Goal: Transaction & Acquisition: Book appointment/travel/reservation

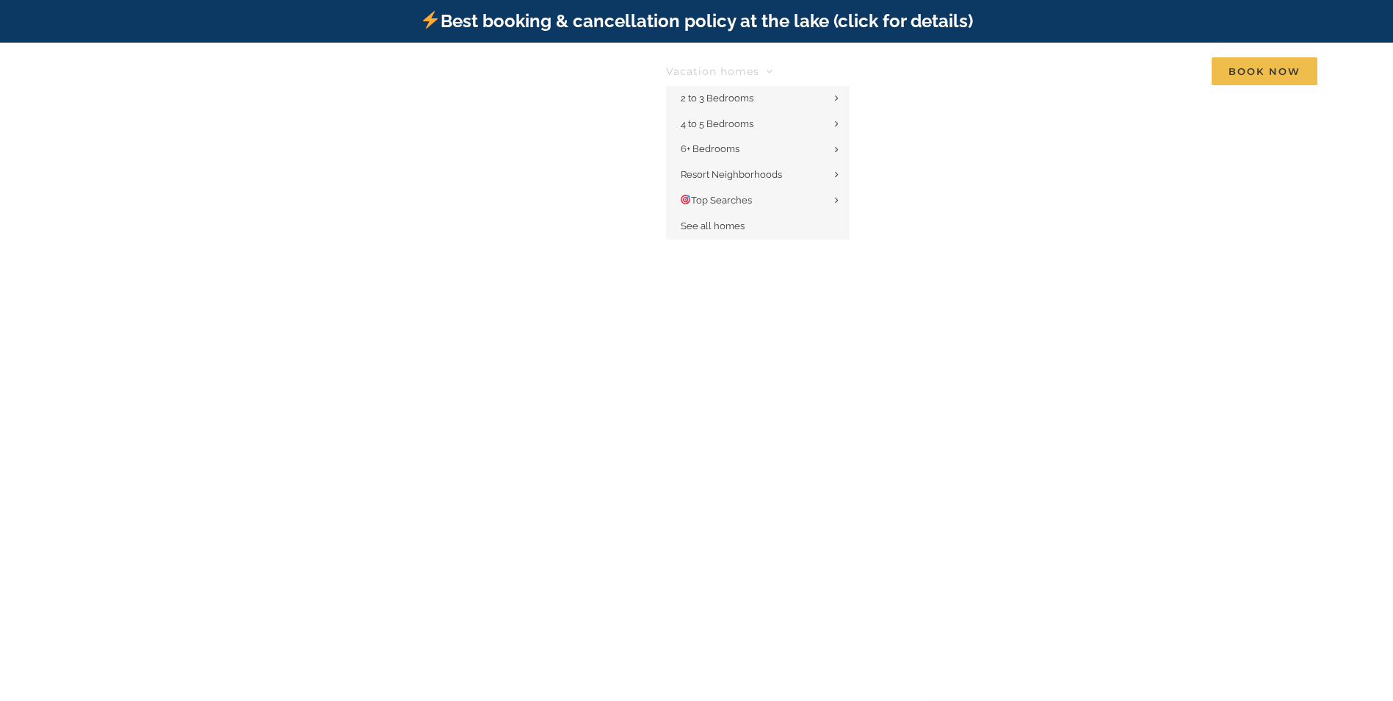
click at [707, 66] on span "Vacation homes" at bounding box center [712, 71] width 93 height 10
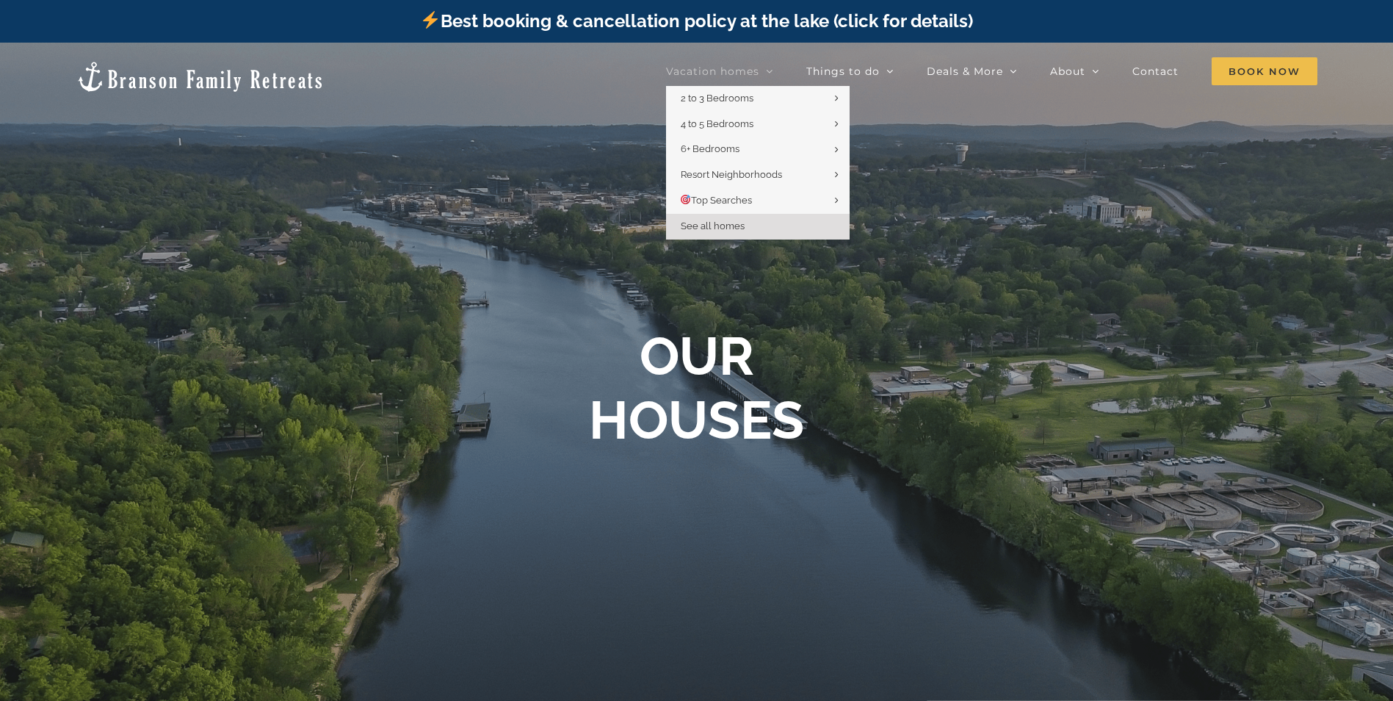
click at [699, 226] on span "See all homes" at bounding box center [713, 225] width 64 height 11
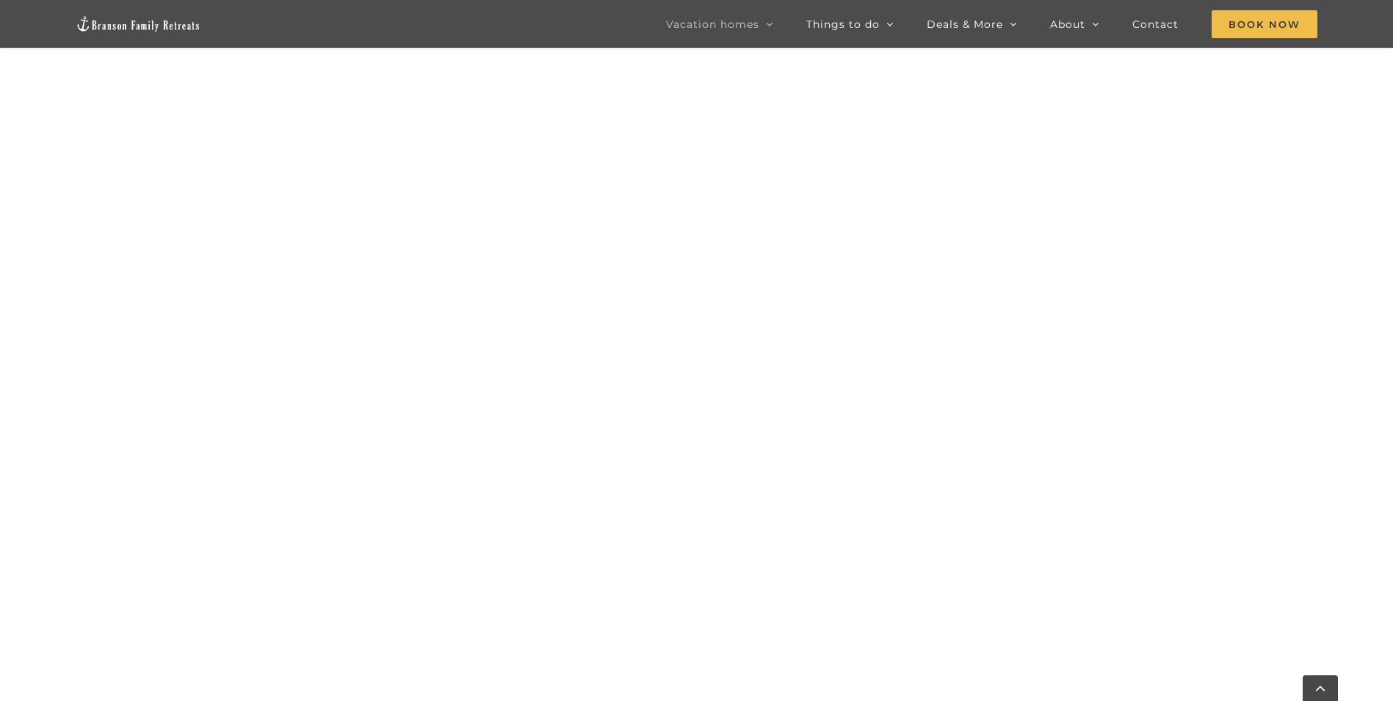
scroll to position [1514, 0]
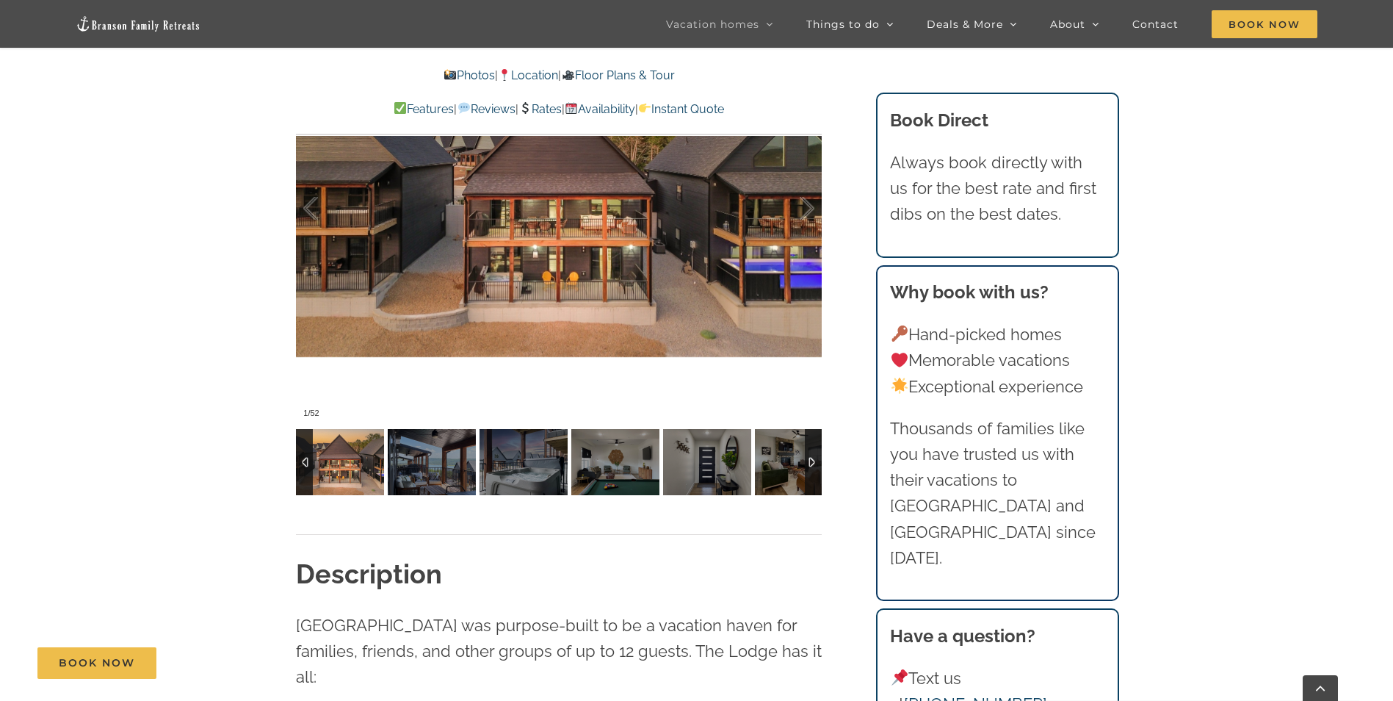
scroll to position [1175, 0]
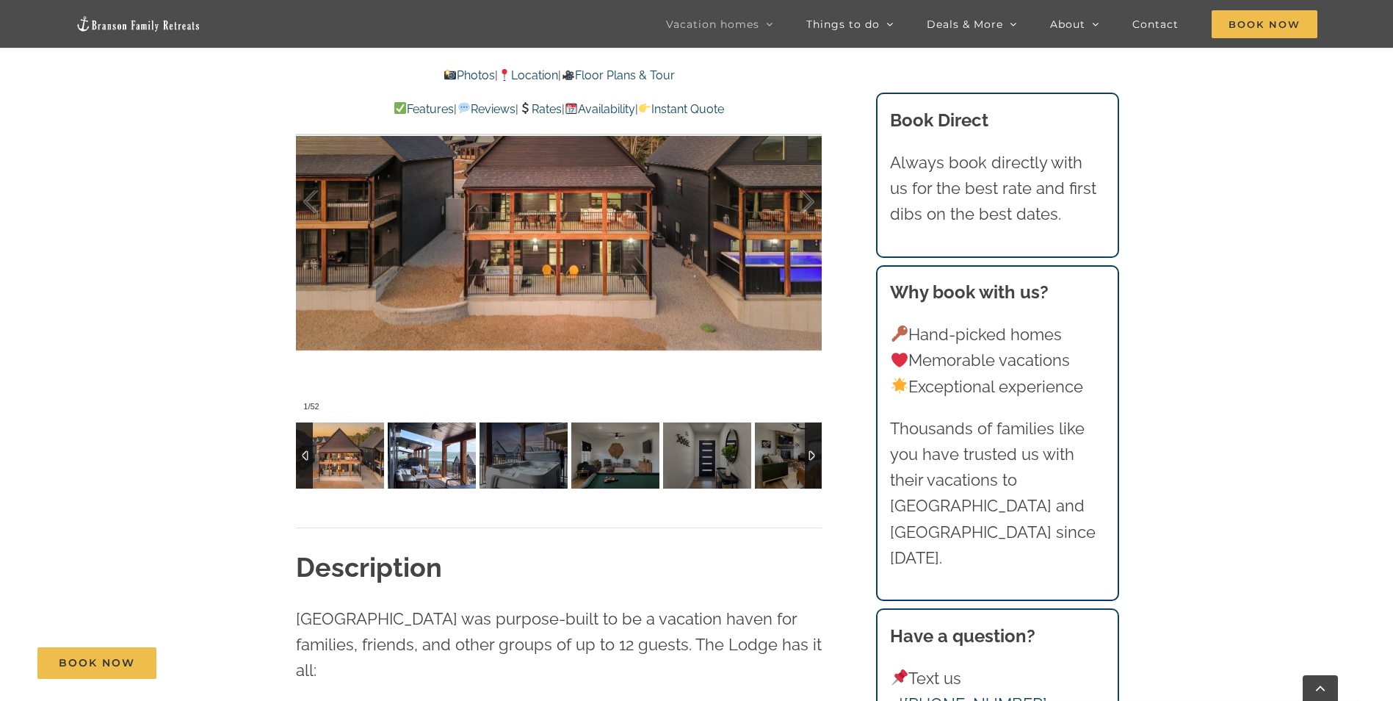
click at [424, 460] on img at bounding box center [432, 455] width 88 height 66
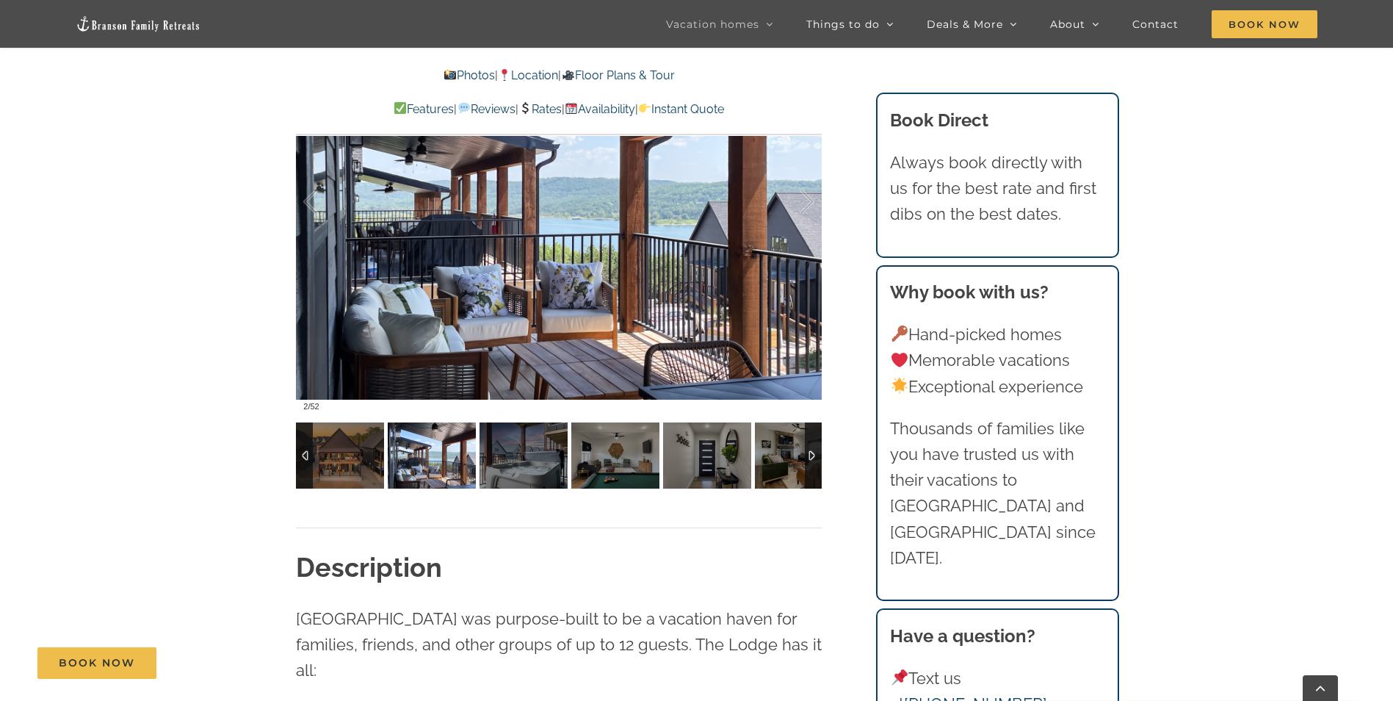
click at [428, 457] on img at bounding box center [432, 455] width 88 height 66
click at [496, 456] on img at bounding box center [524, 455] width 88 height 66
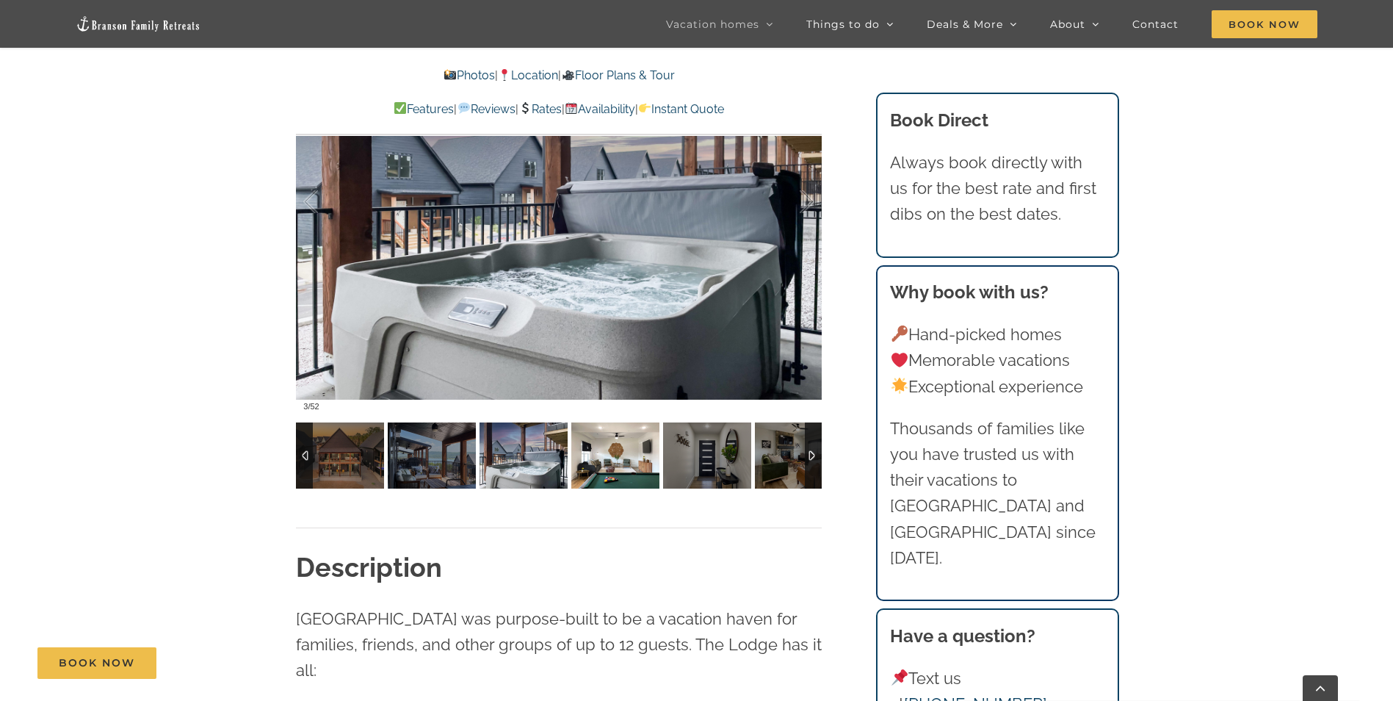
click at [613, 460] on img at bounding box center [615, 455] width 88 height 66
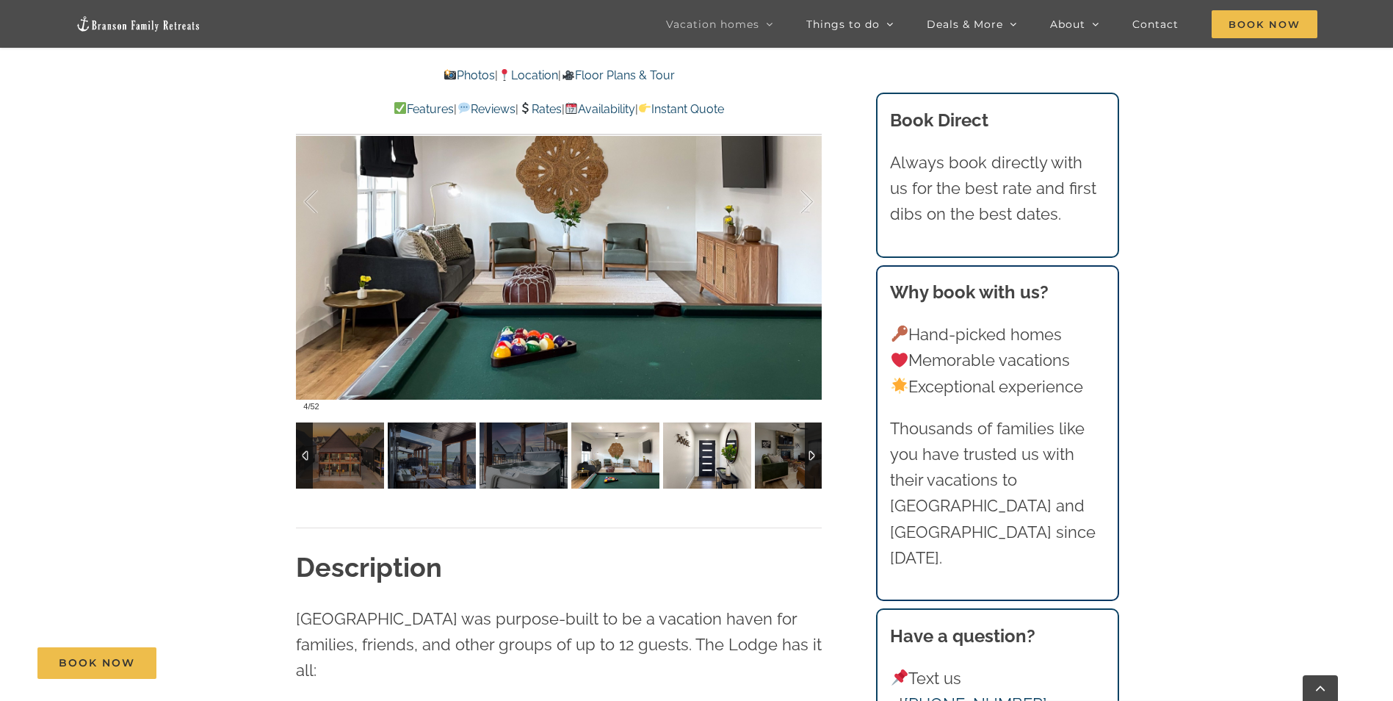
click at [677, 462] on img at bounding box center [707, 455] width 88 height 66
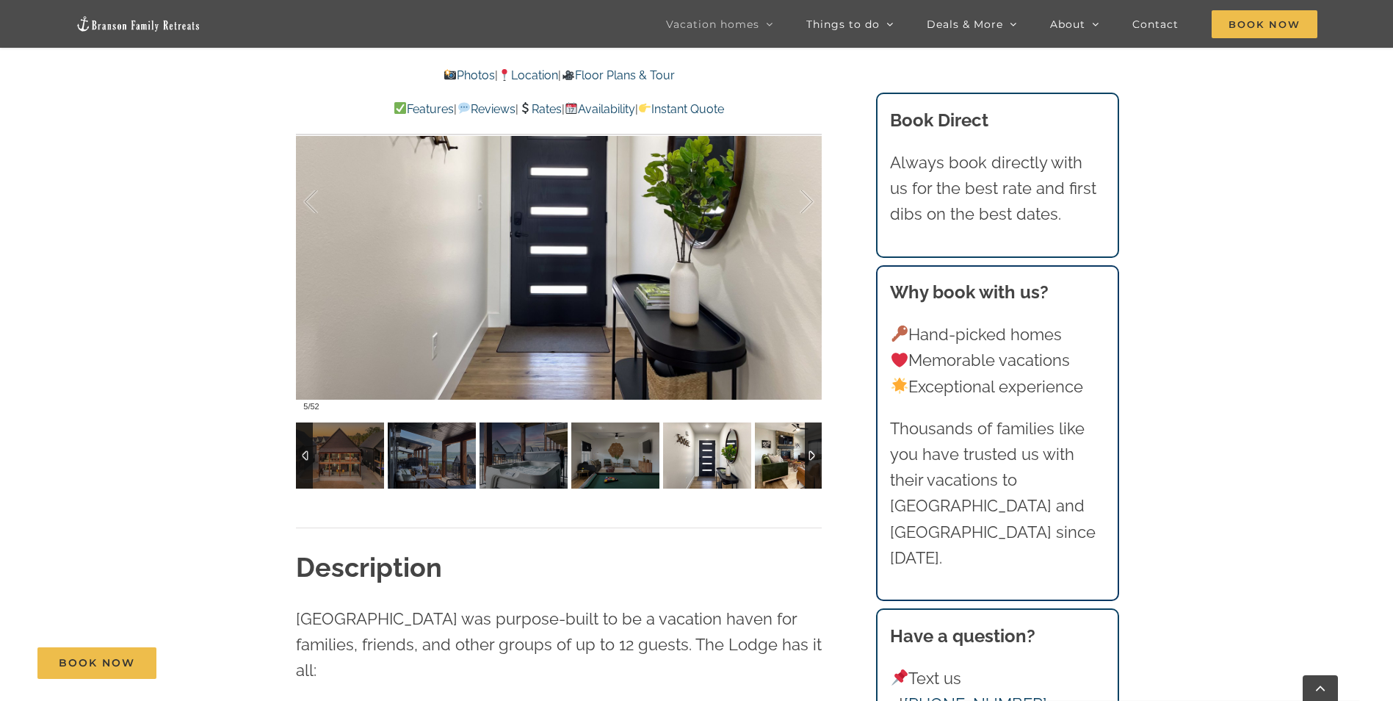
click at [780, 458] on img at bounding box center [799, 455] width 88 height 66
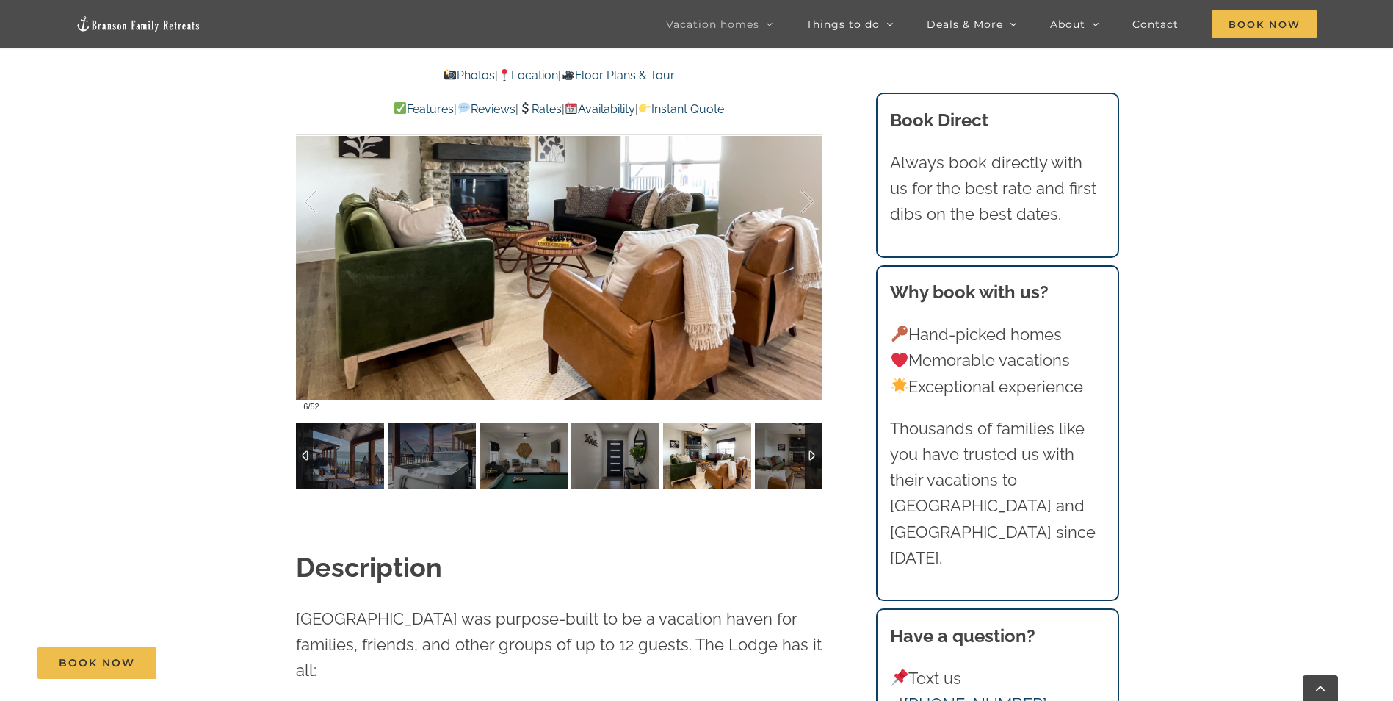
click at [817, 458] on div at bounding box center [813, 455] width 17 height 66
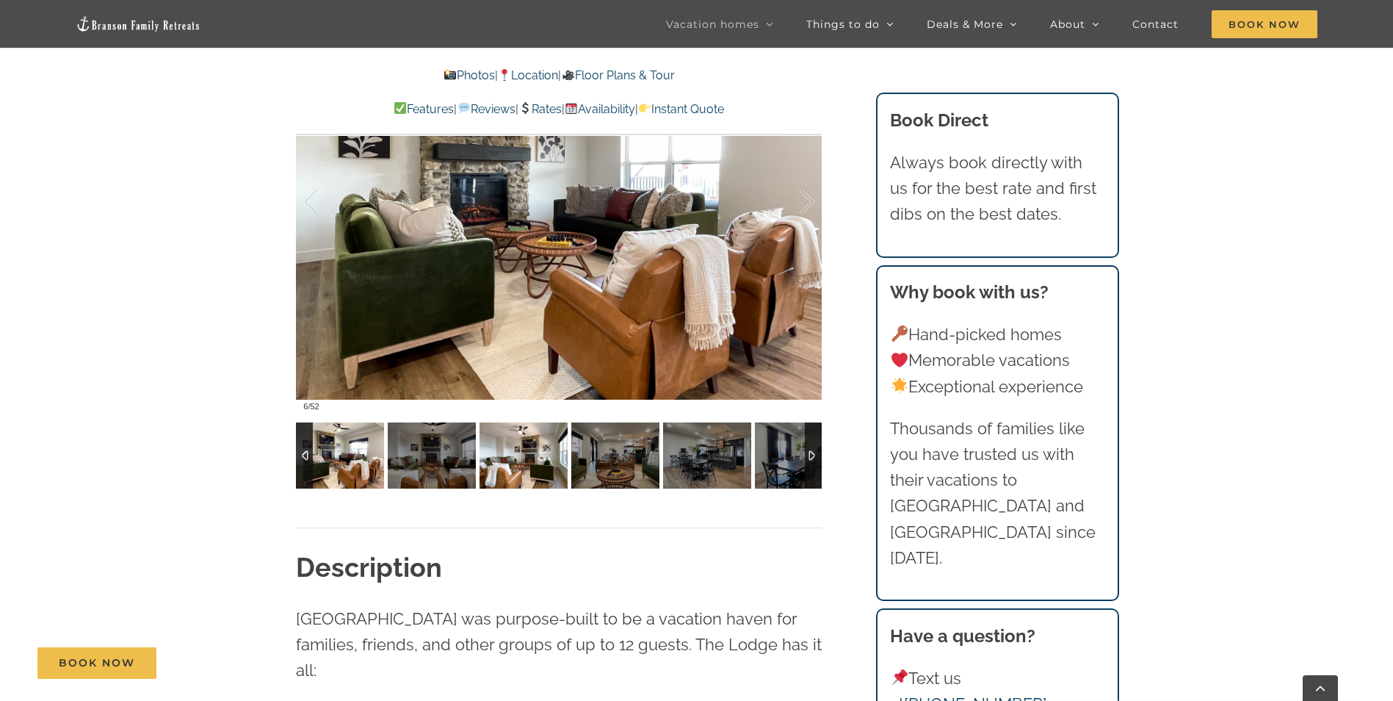
click at [546, 463] on img at bounding box center [524, 455] width 88 height 66
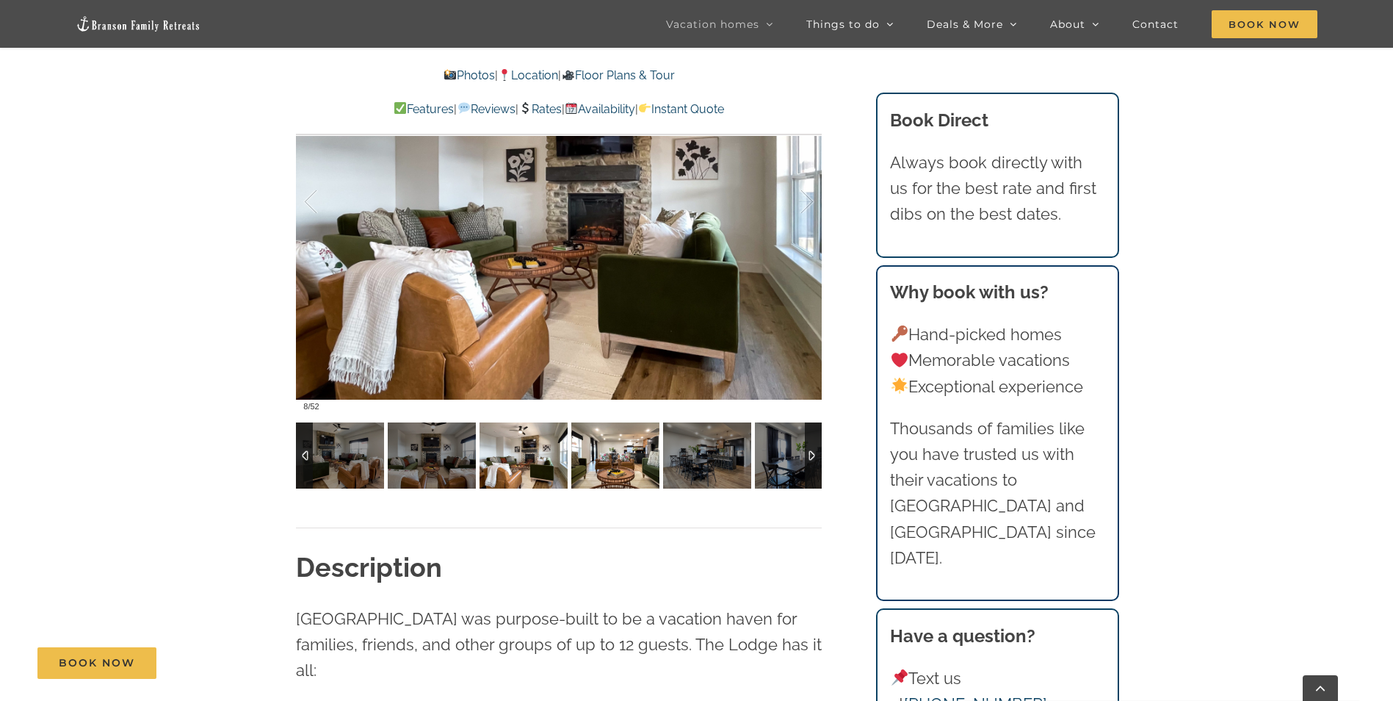
click at [595, 458] on img at bounding box center [615, 455] width 88 height 66
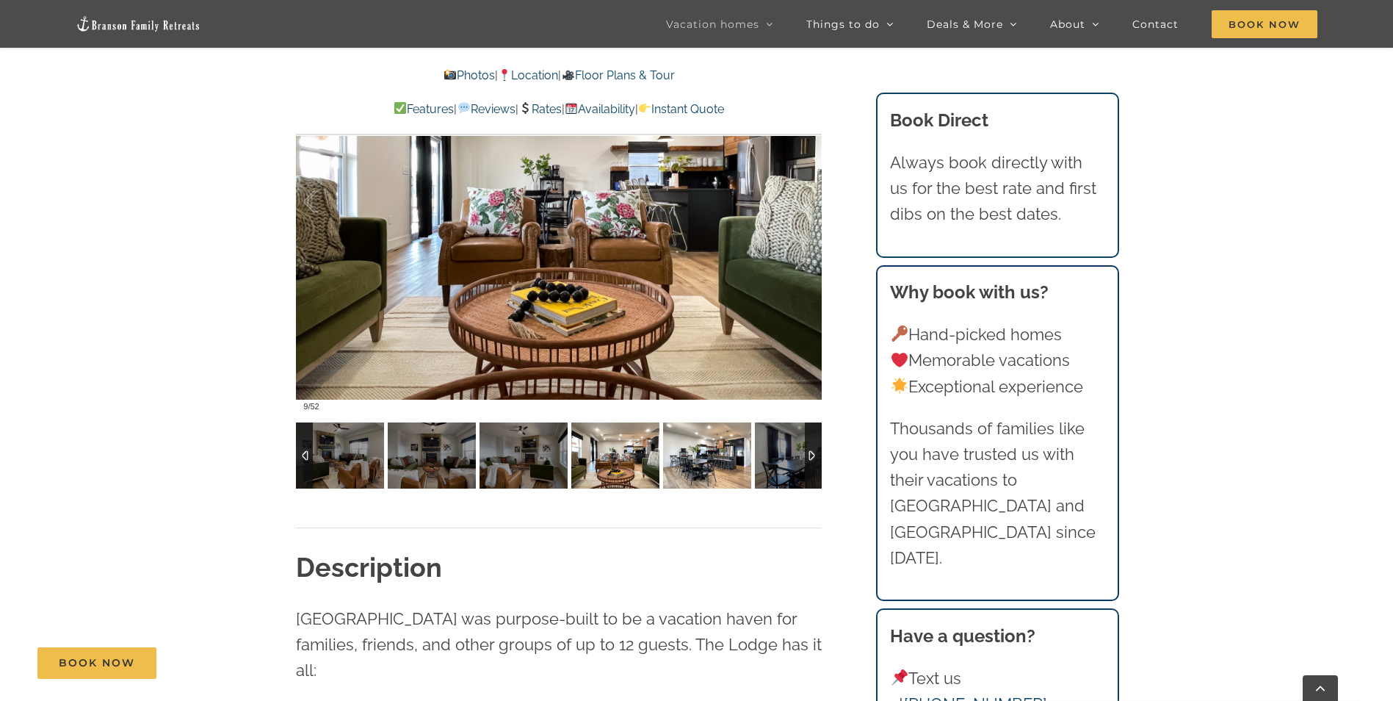
click at [706, 461] on img at bounding box center [707, 455] width 88 height 66
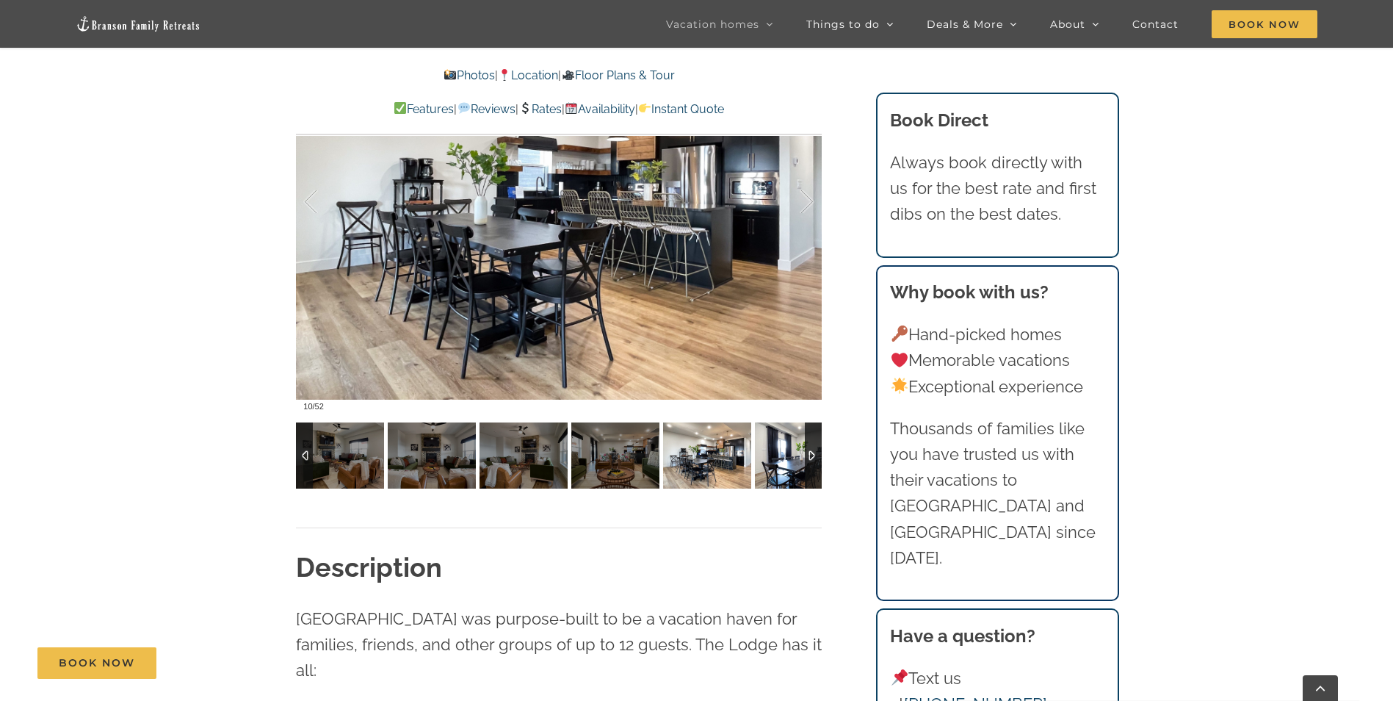
click at [774, 455] on img at bounding box center [799, 455] width 88 height 66
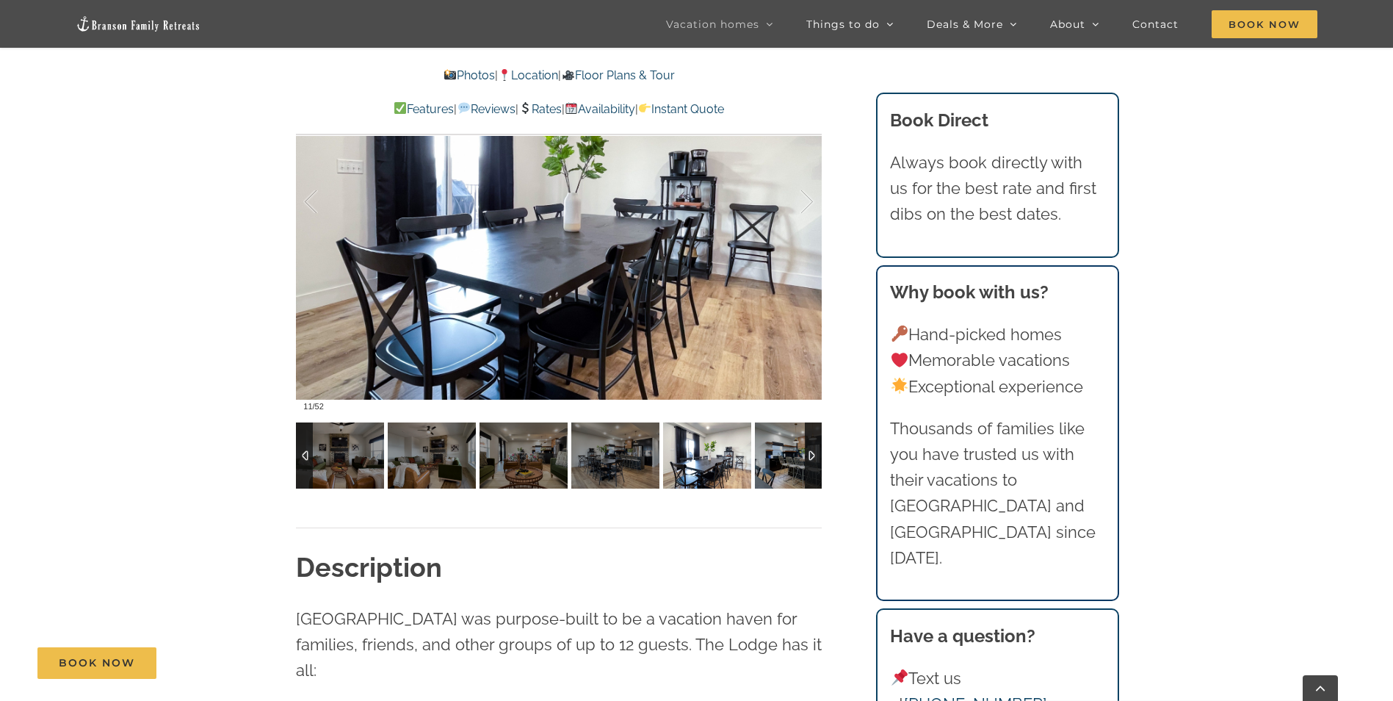
click at [809, 451] on div at bounding box center [813, 455] width 17 height 66
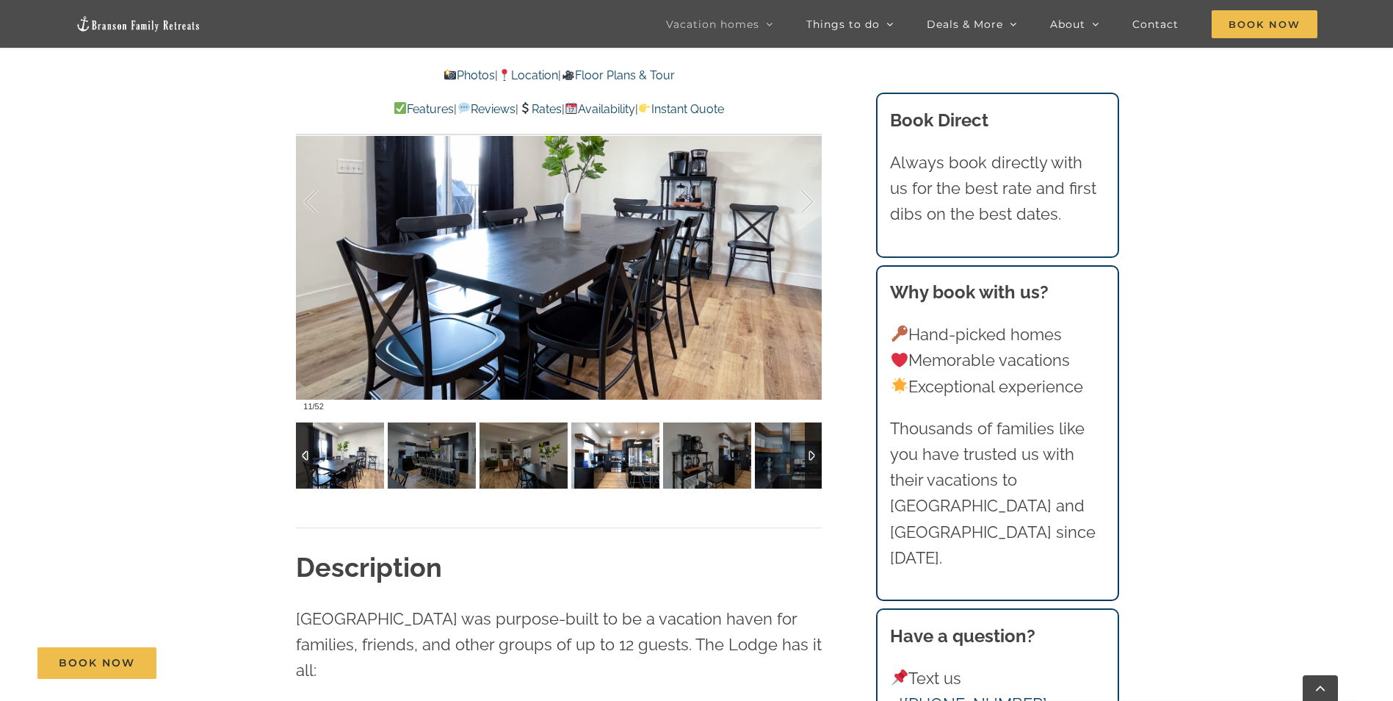
click at [610, 455] on img at bounding box center [615, 455] width 88 height 66
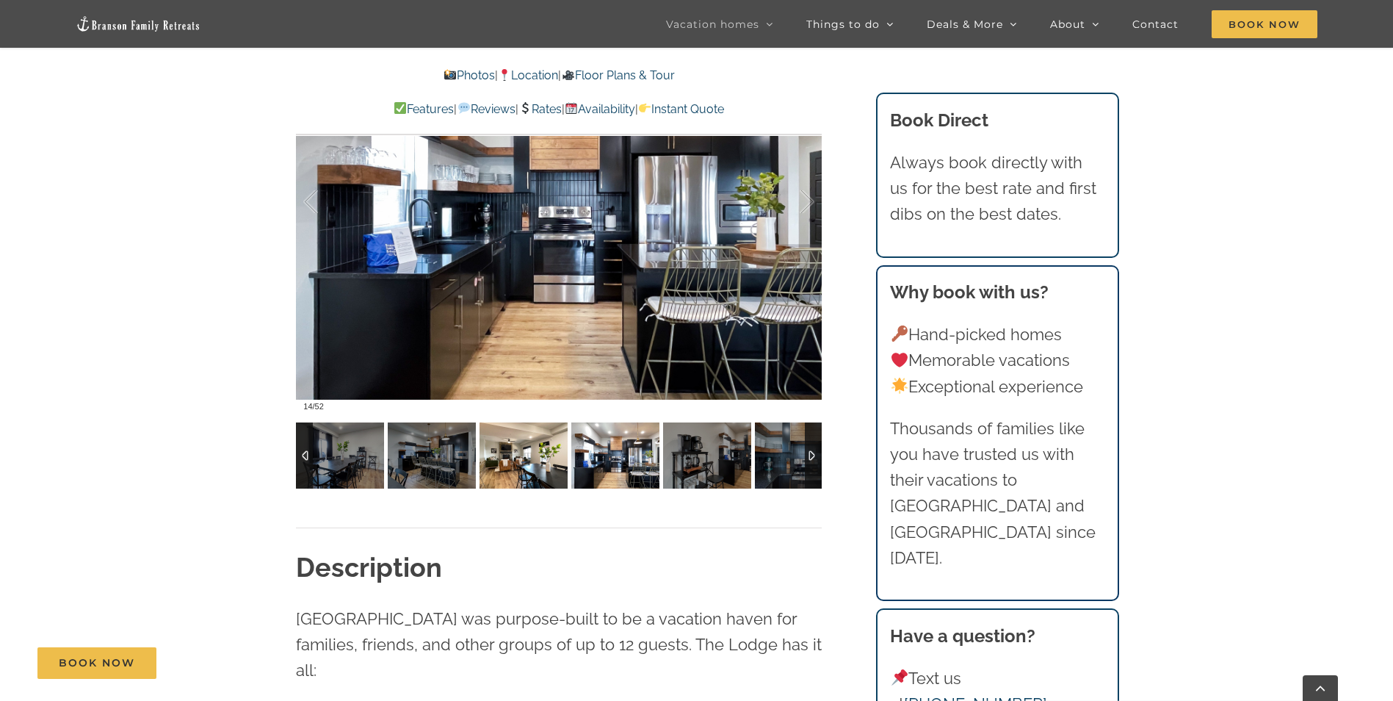
click at [540, 461] on img at bounding box center [524, 455] width 88 height 66
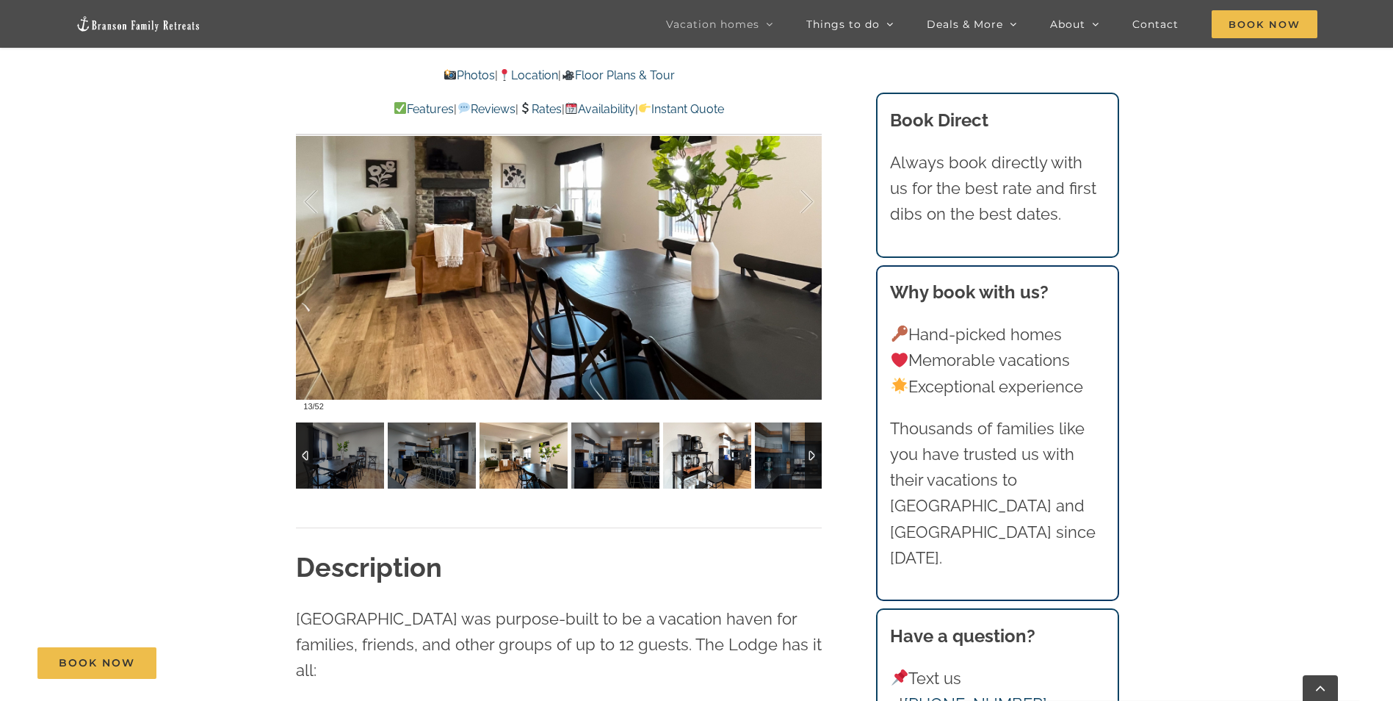
click at [684, 458] on img at bounding box center [707, 455] width 88 height 66
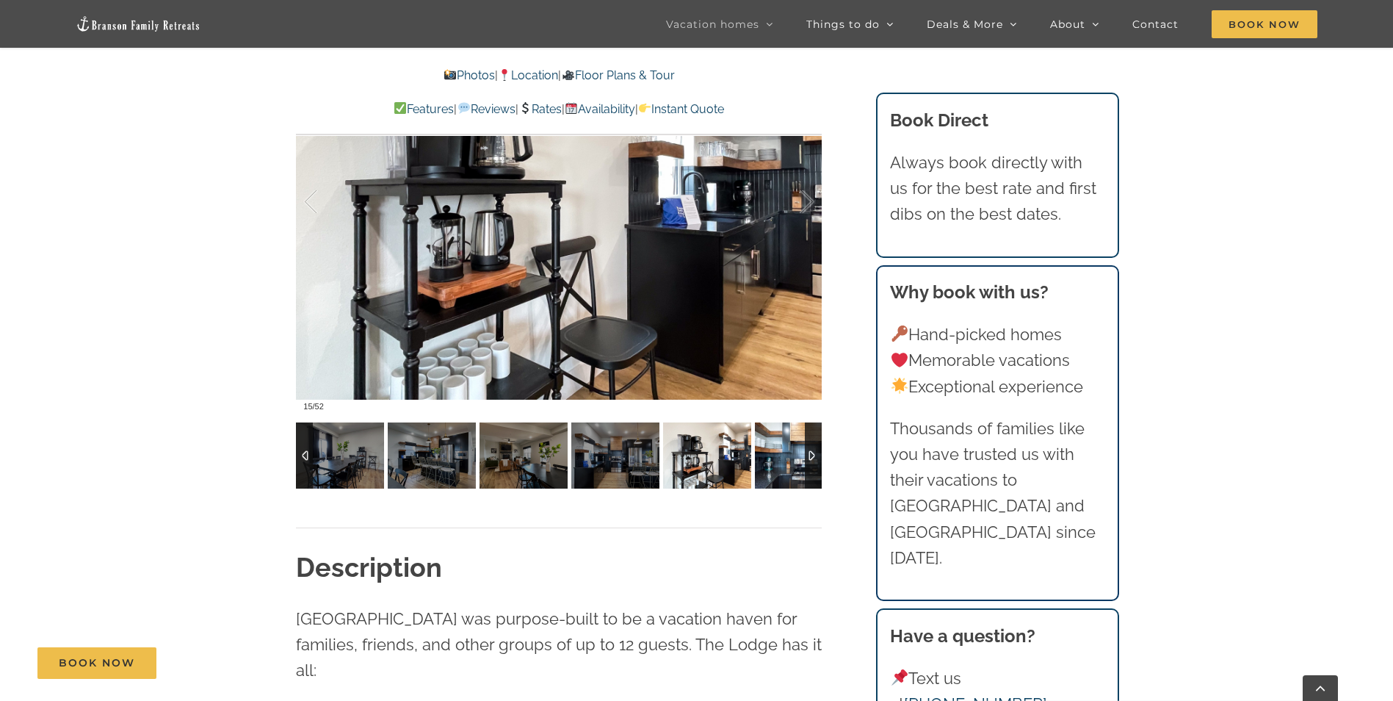
click at [782, 463] on img at bounding box center [799, 455] width 88 height 66
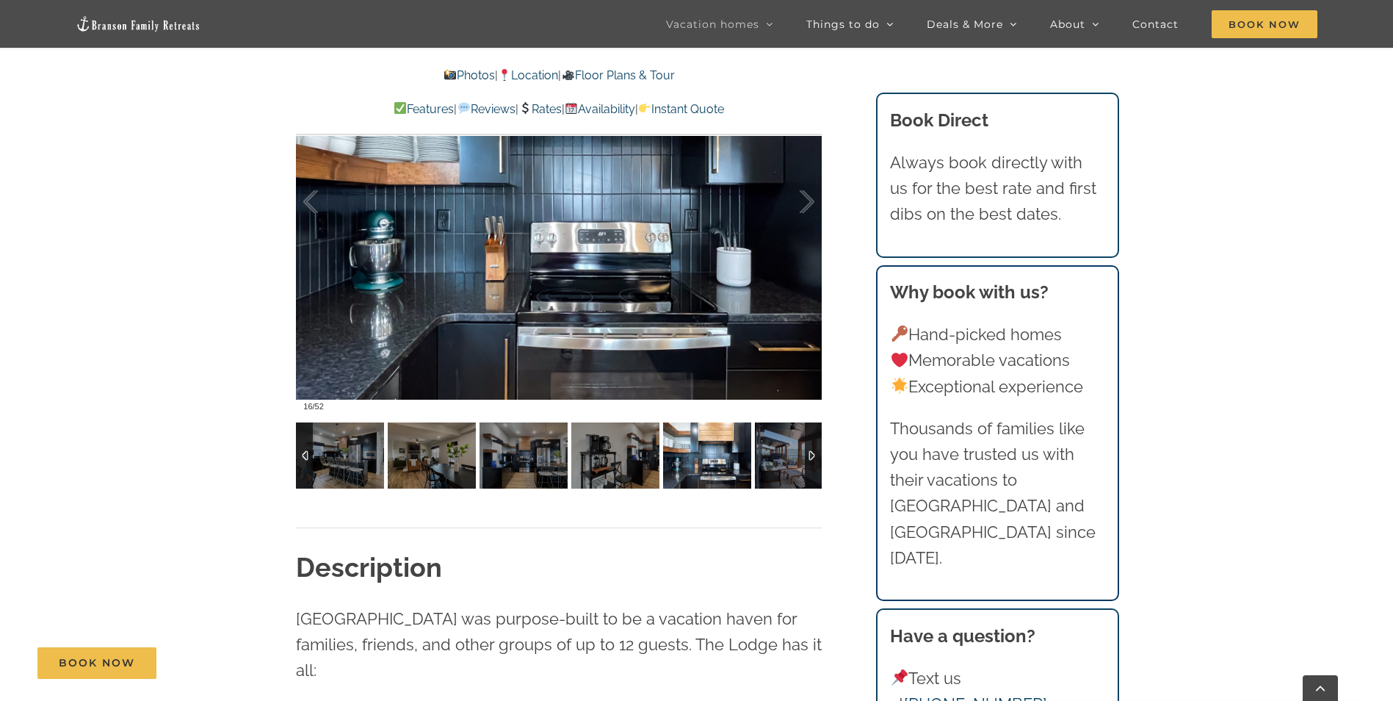
click at [809, 460] on div at bounding box center [813, 455] width 17 height 66
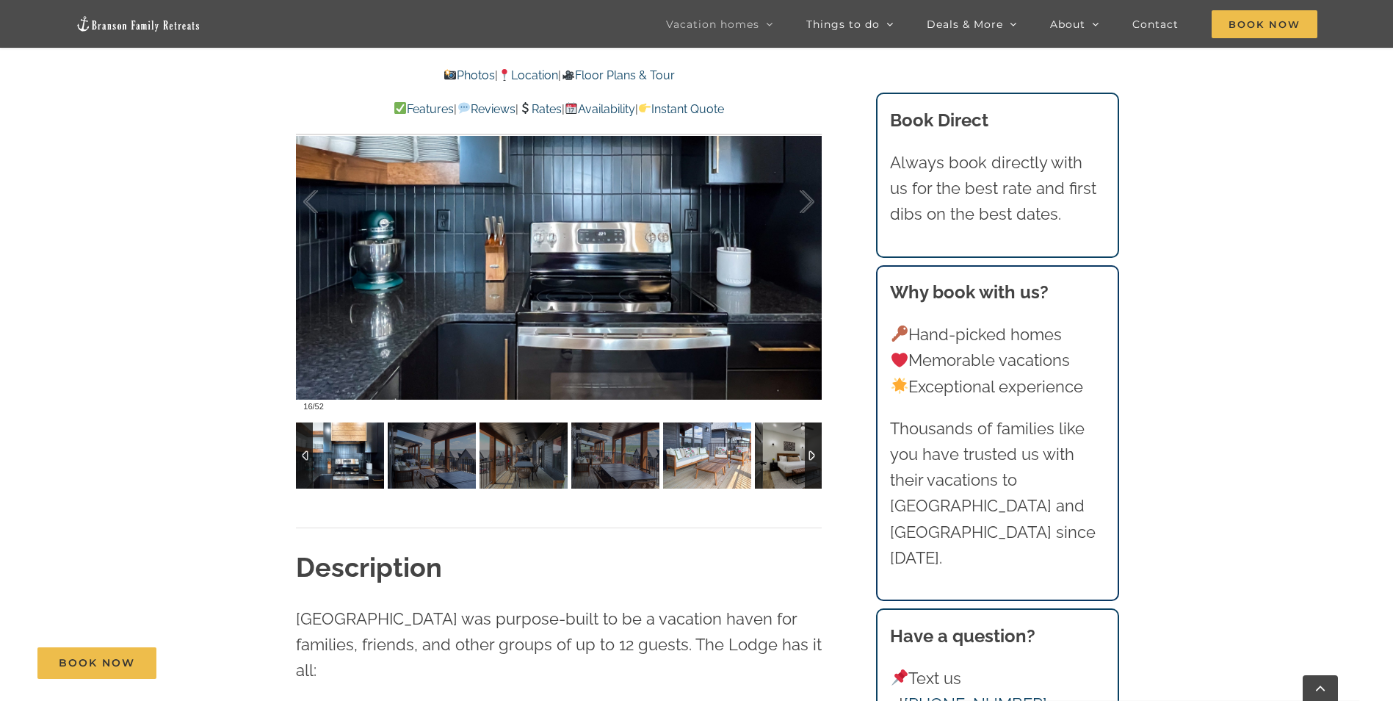
click at [704, 458] on img at bounding box center [707, 455] width 88 height 66
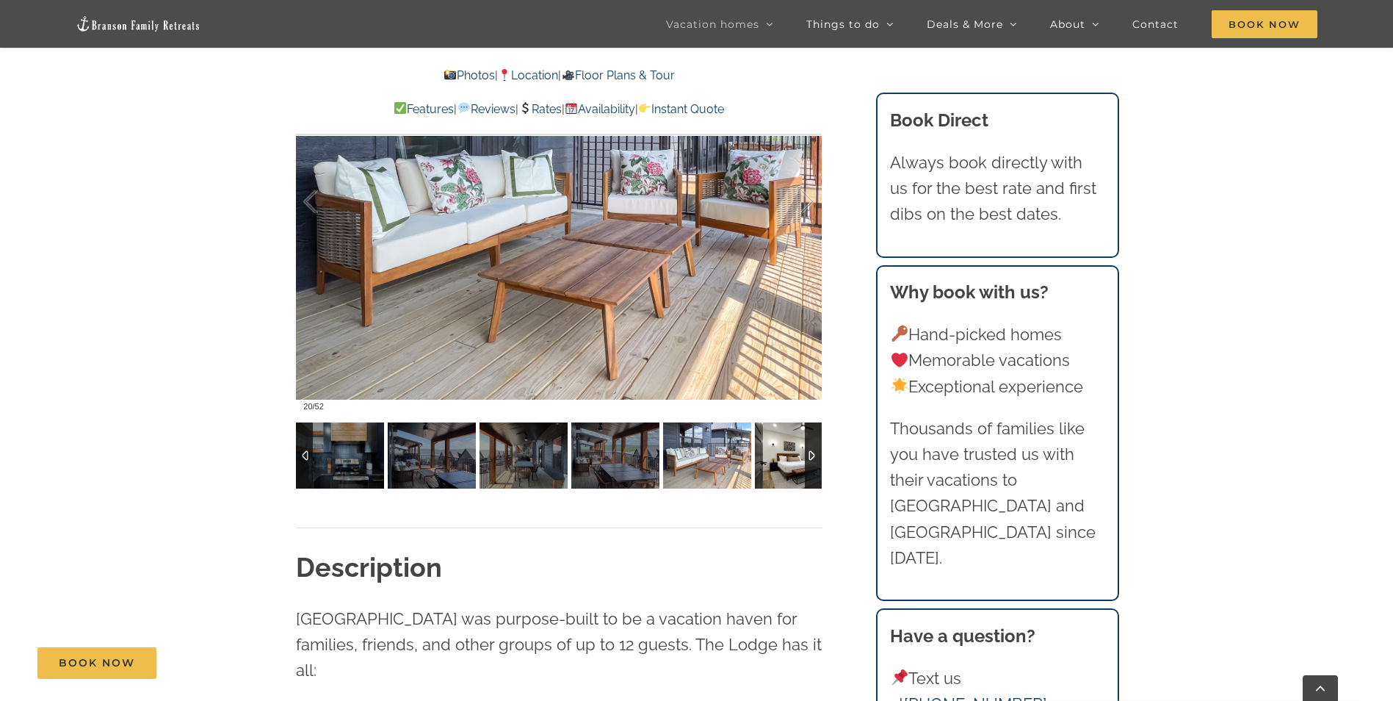
click at [764, 452] on img at bounding box center [799, 455] width 88 height 66
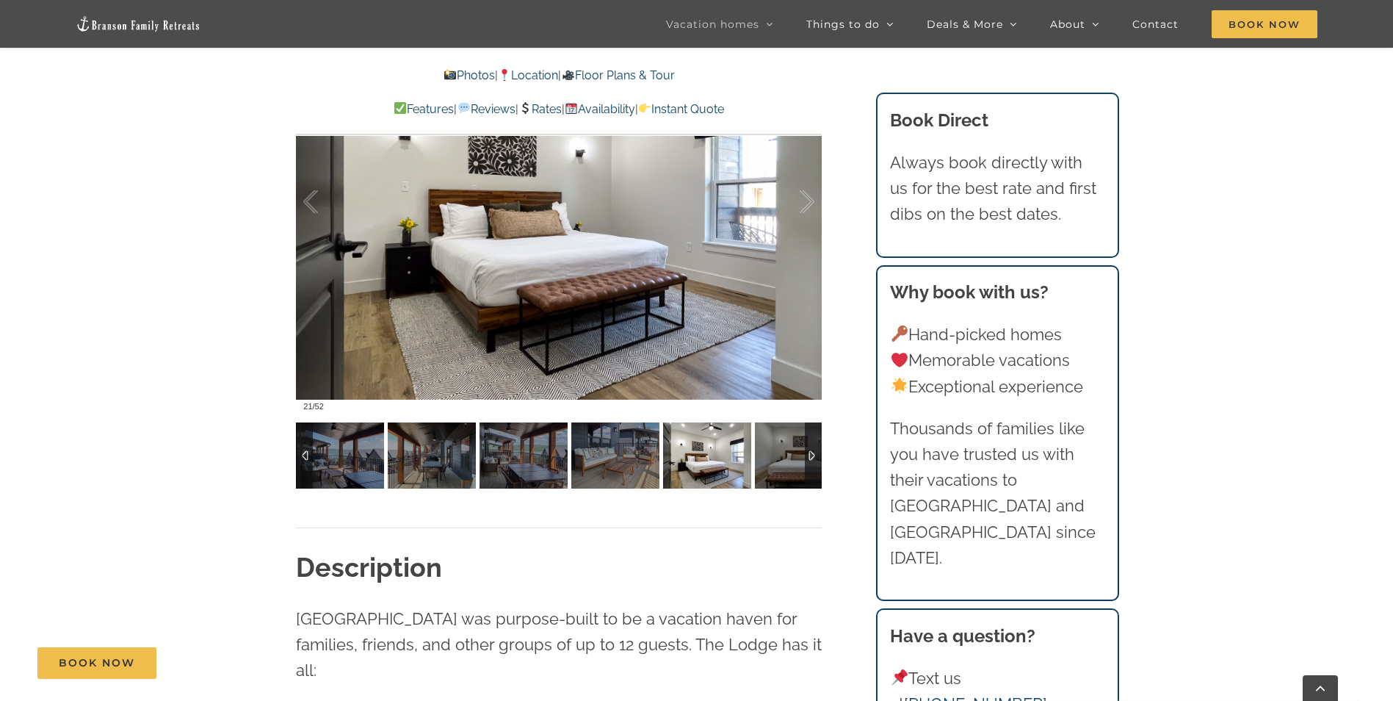
click at [810, 455] on div at bounding box center [813, 455] width 17 height 66
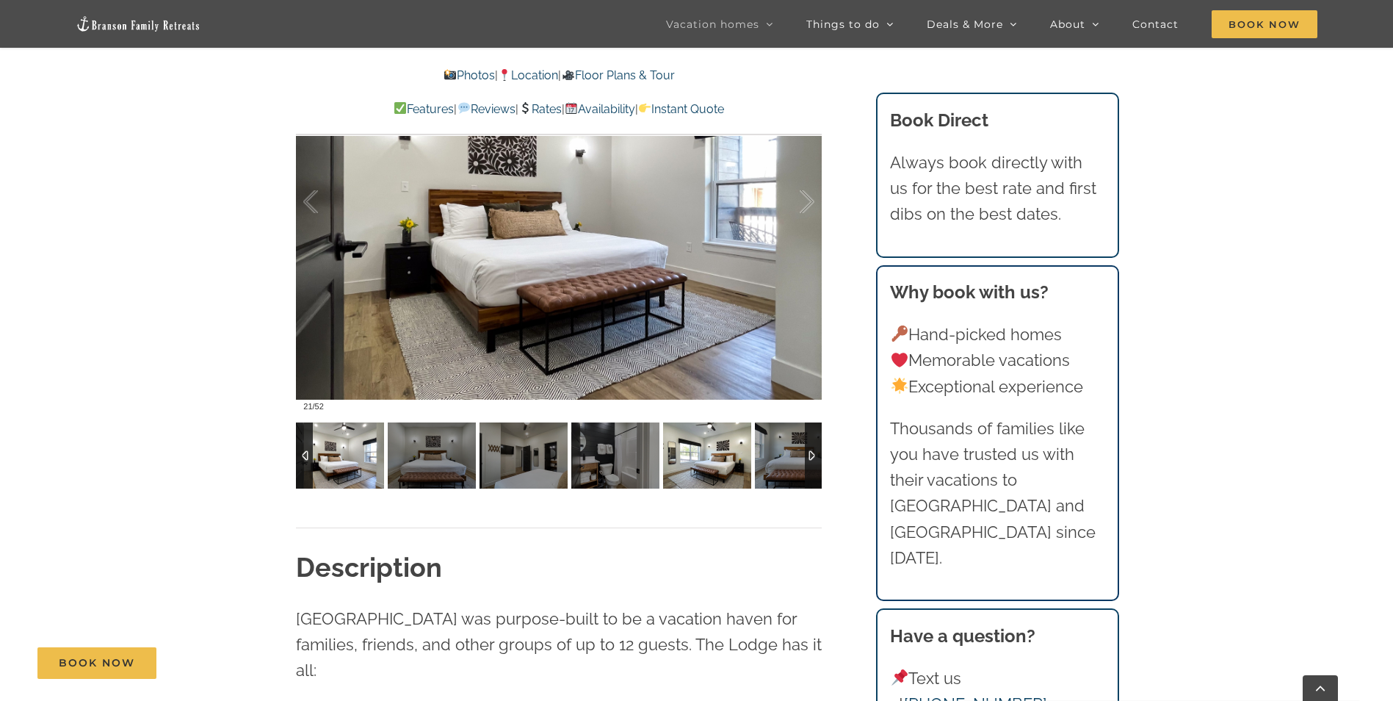
click at [706, 445] on img at bounding box center [707, 455] width 88 height 66
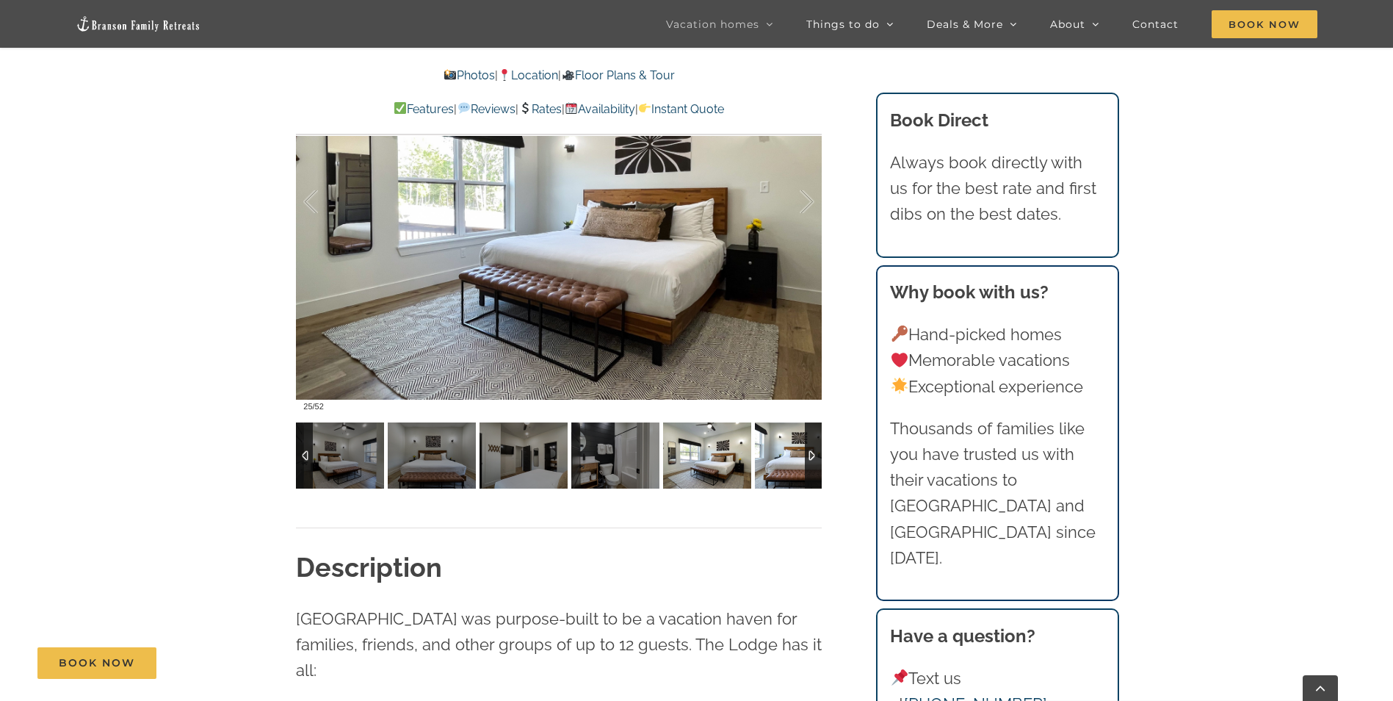
click at [777, 449] on img at bounding box center [799, 455] width 88 height 66
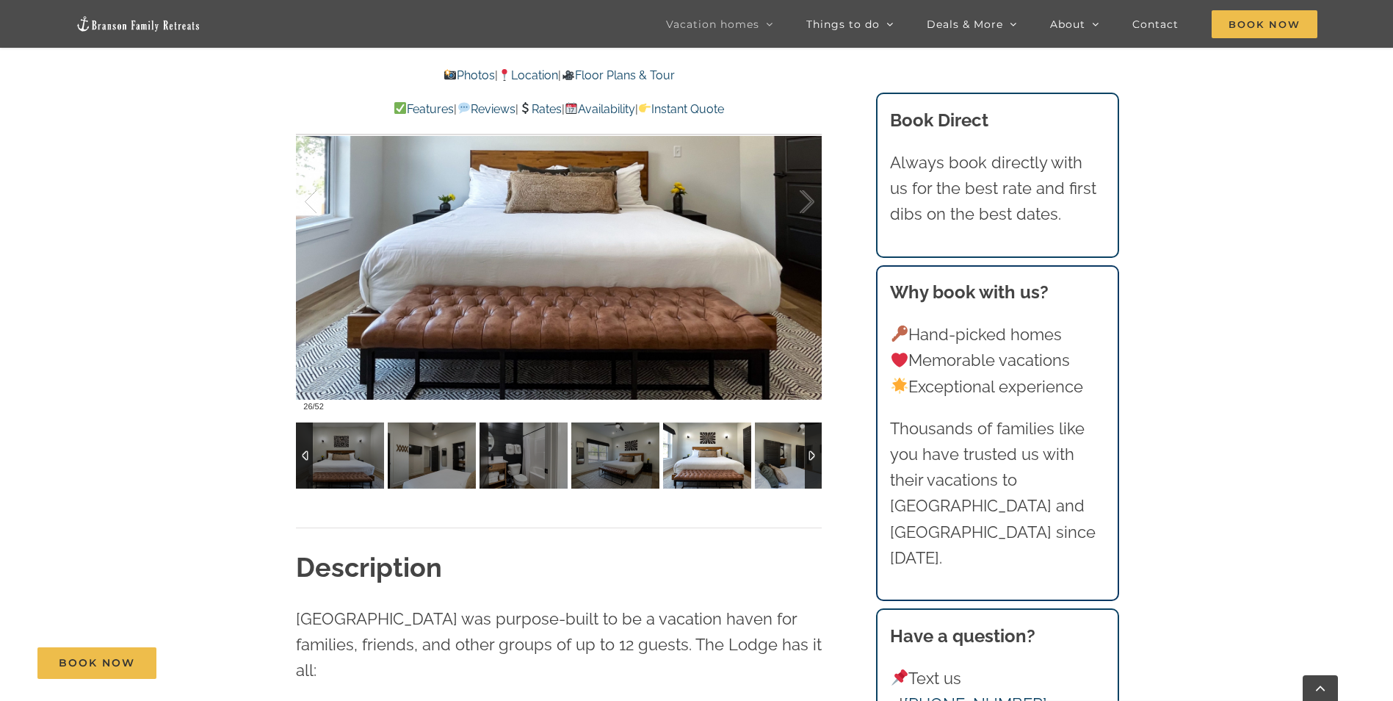
click at [811, 453] on div at bounding box center [813, 455] width 17 height 66
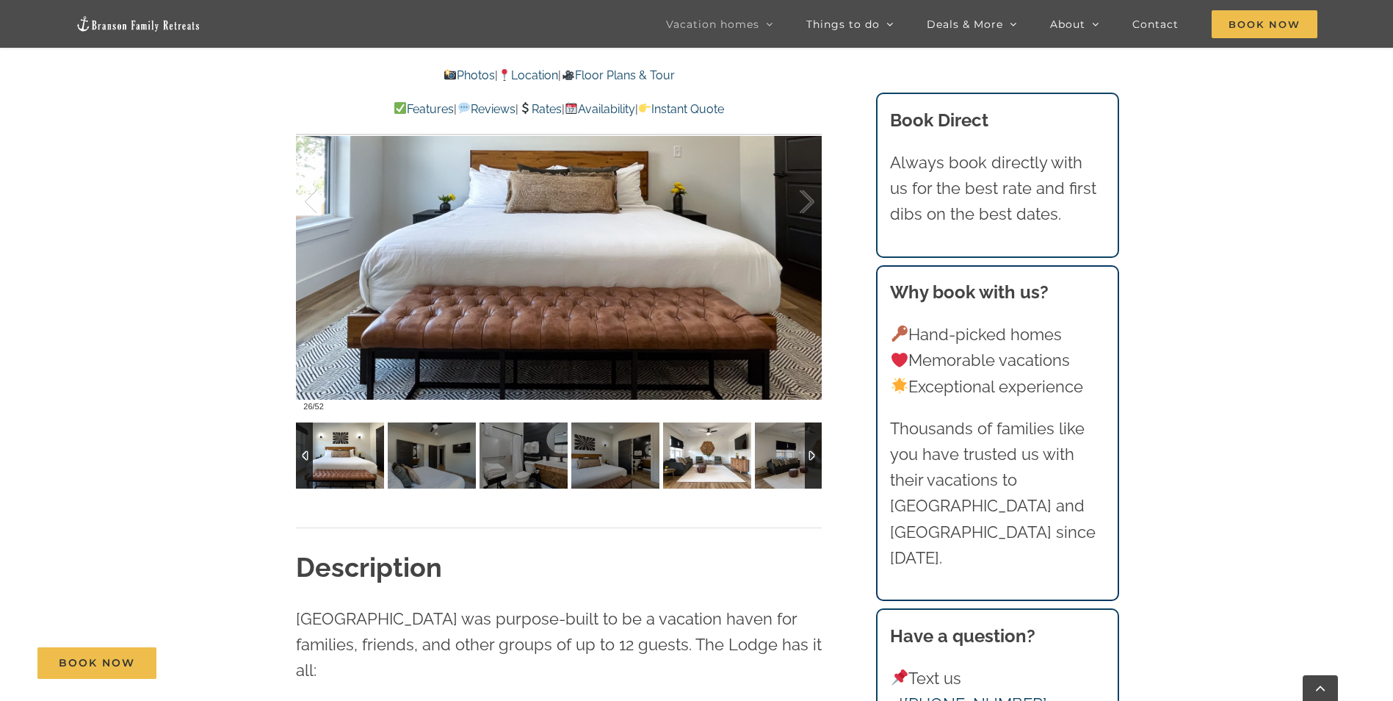
click at [732, 452] on img at bounding box center [707, 455] width 88 height 66
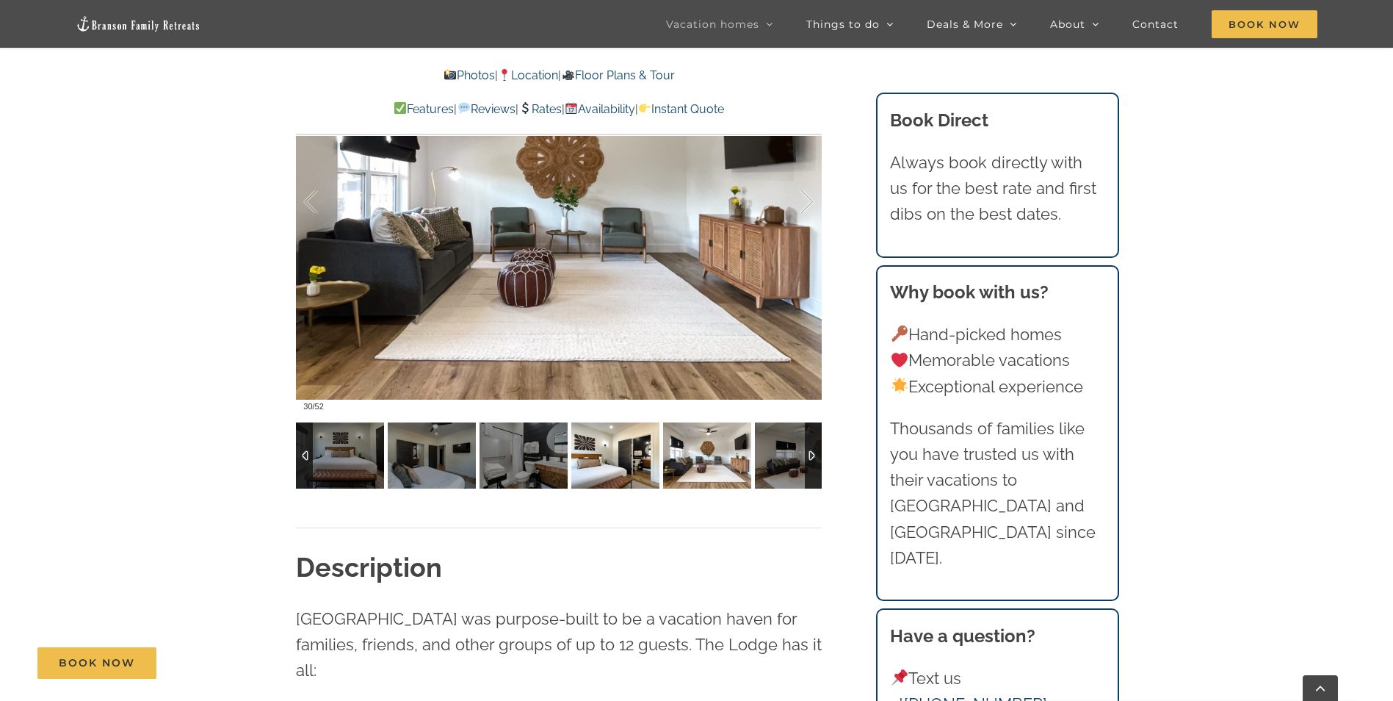
click at [623, 453] on img at bounding box center [615, 455] width 88 height 66
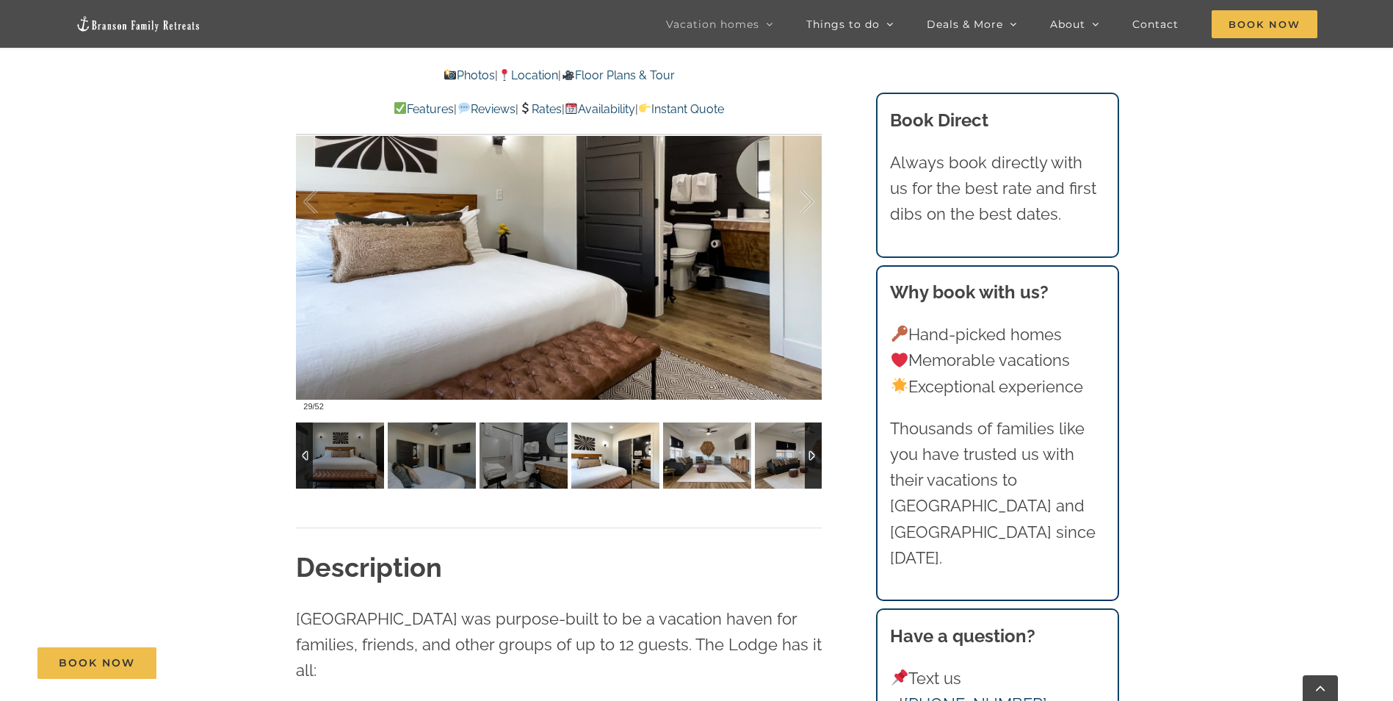
click at [773, 458] on img at bounding box center [799, 455] width 88 height 66
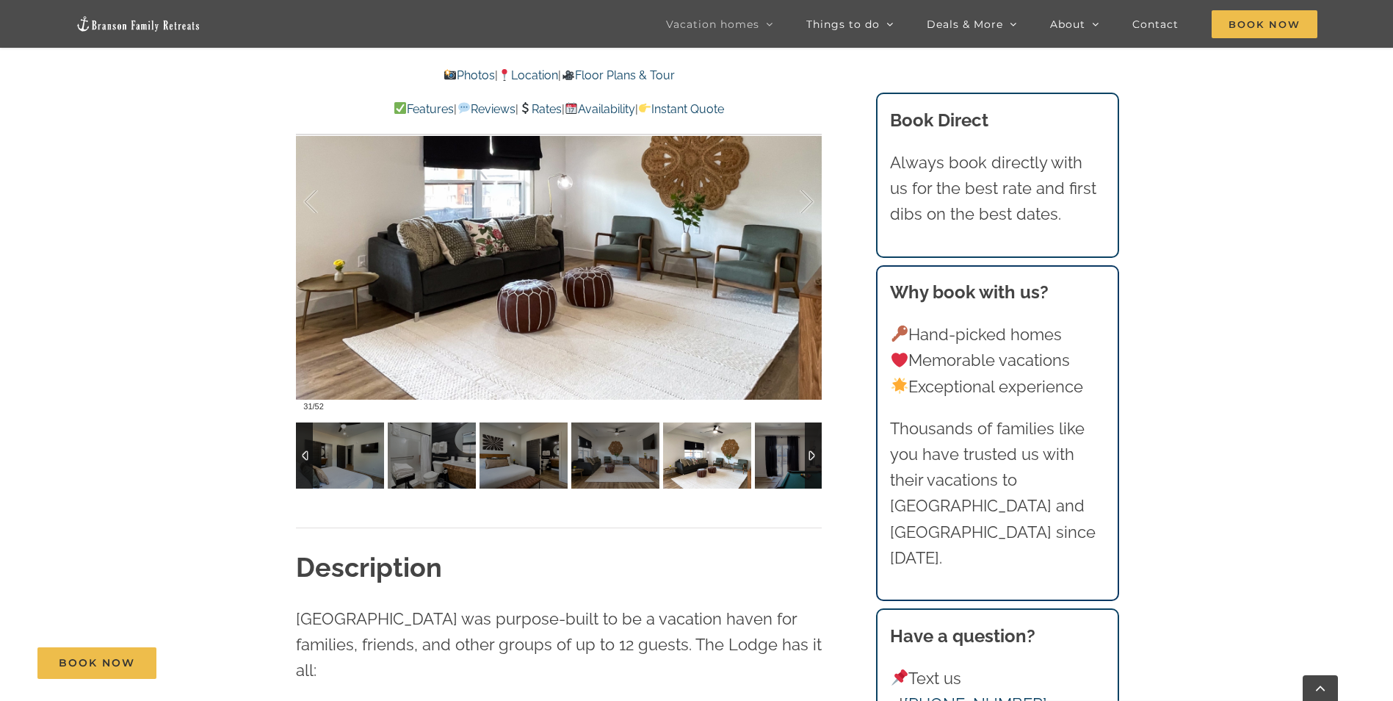
click at [812, 452] on div at bounding box center [813, 455] width 17 height 66
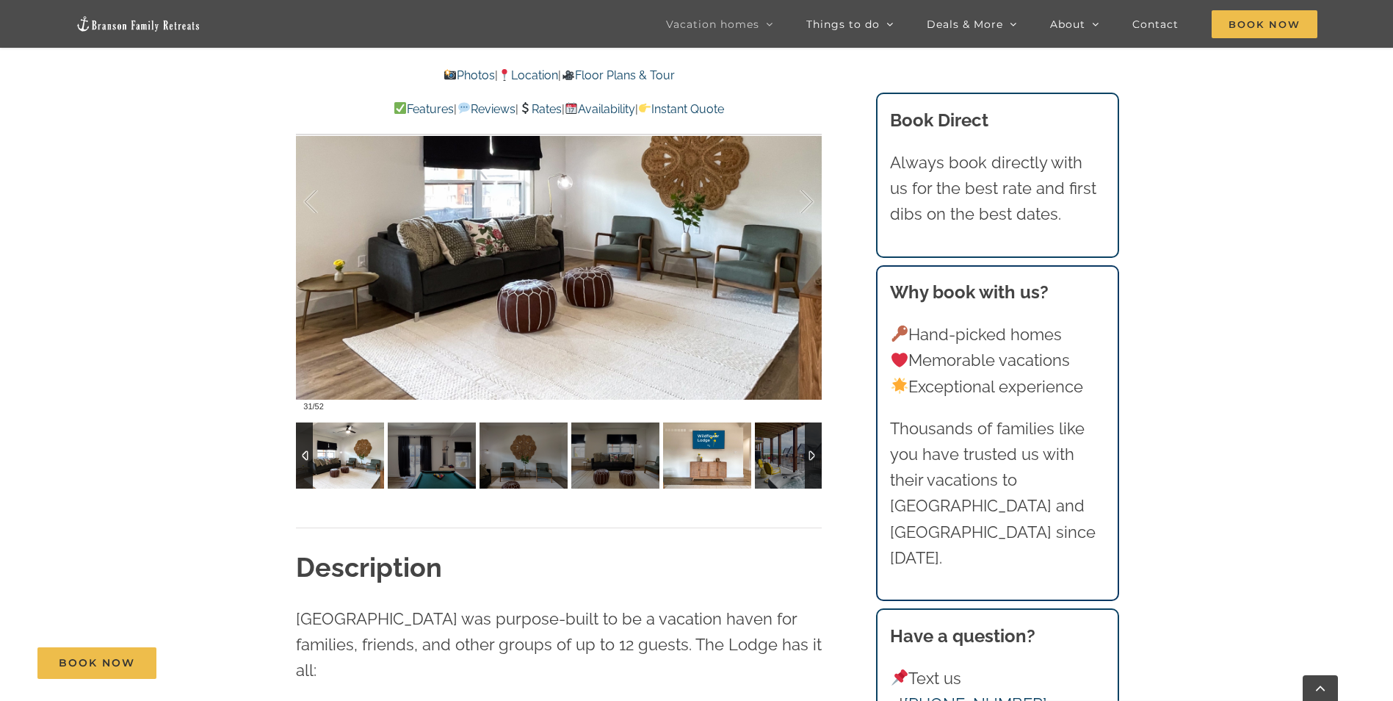
click at [690, 460] on img at bounding box center [707, 455] width 88 height 66
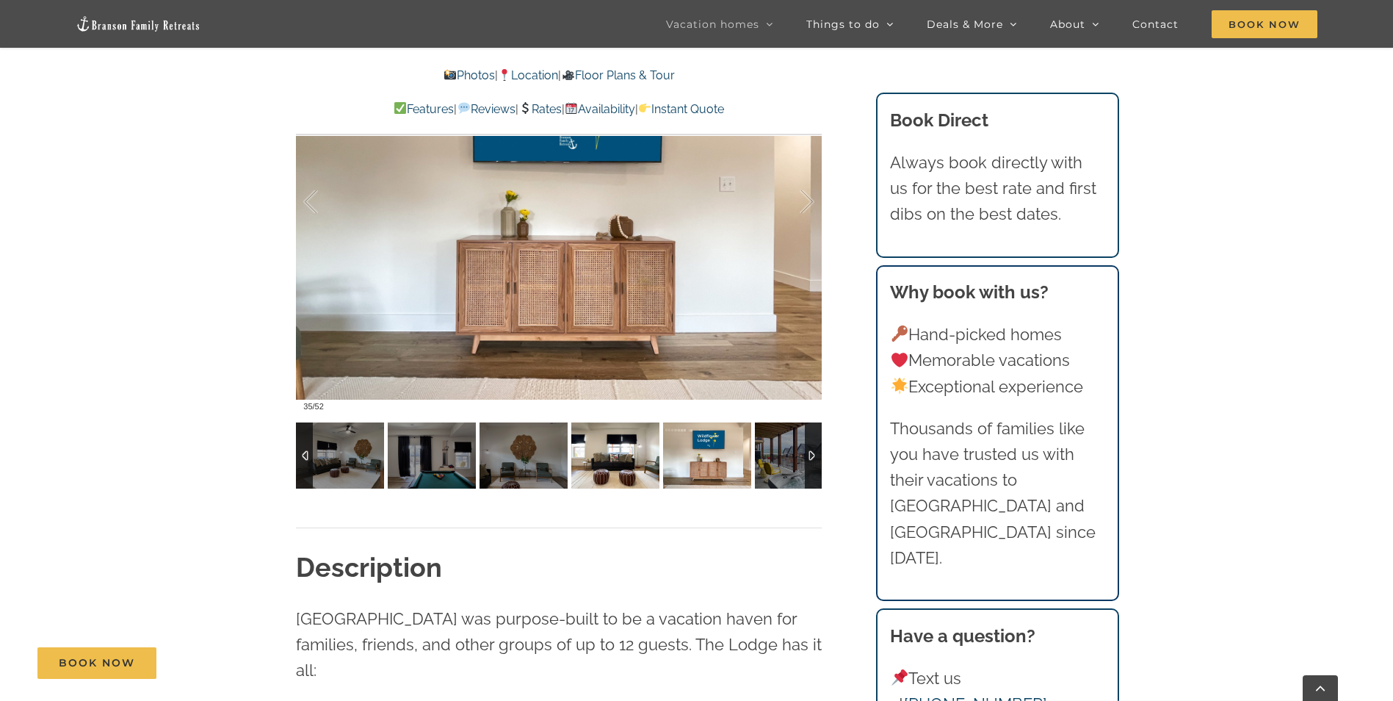
click at [617, 460] on img at bounding box center [615, 455] width 88 height 66
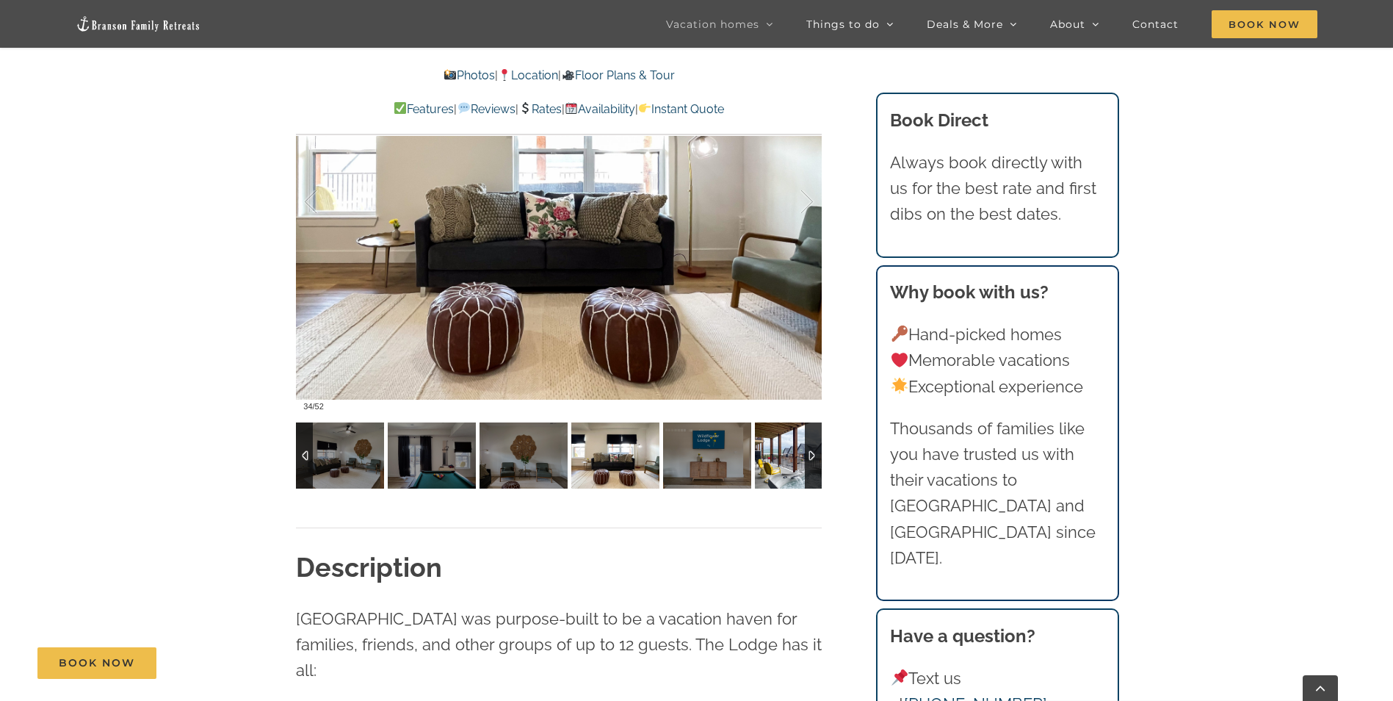
click at [787, 460] on img at bounding box center [799, 455] width 88 height 66
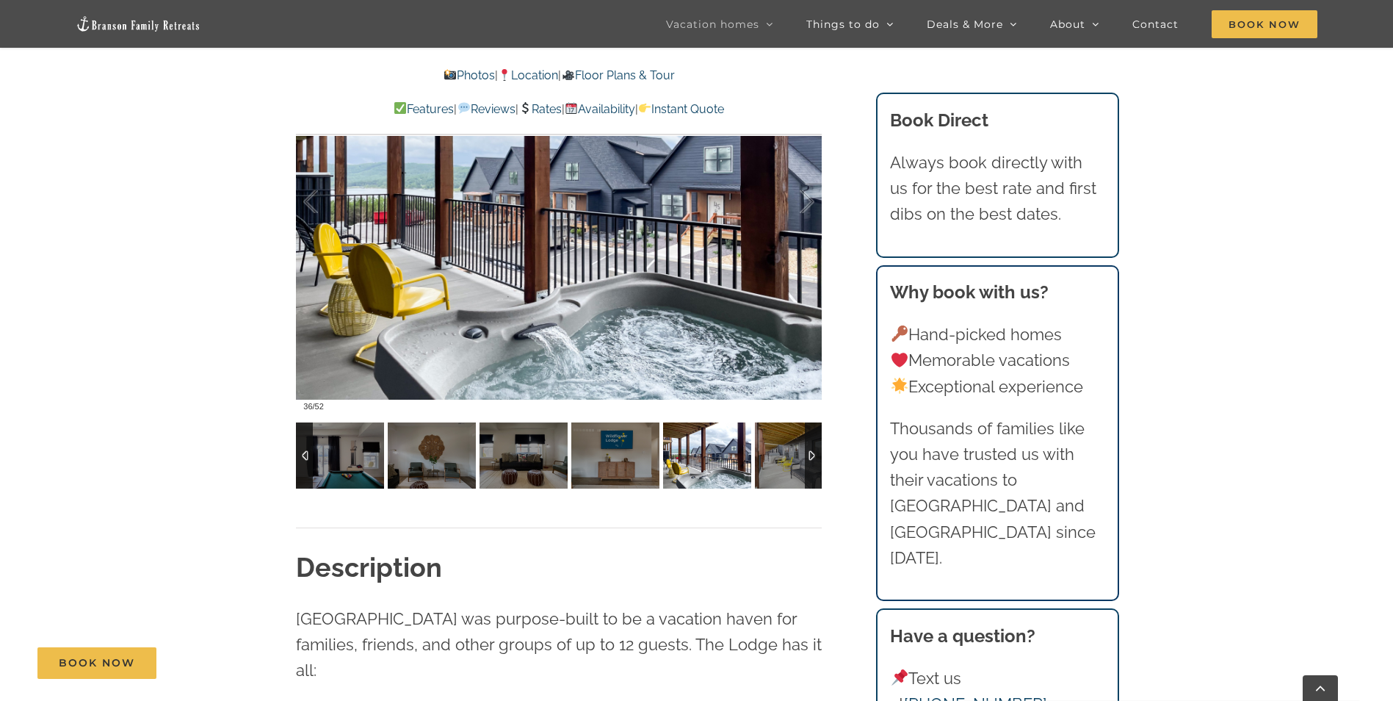
click at [814, 455] on div at bounding box center [813, 455] width 17 height 66
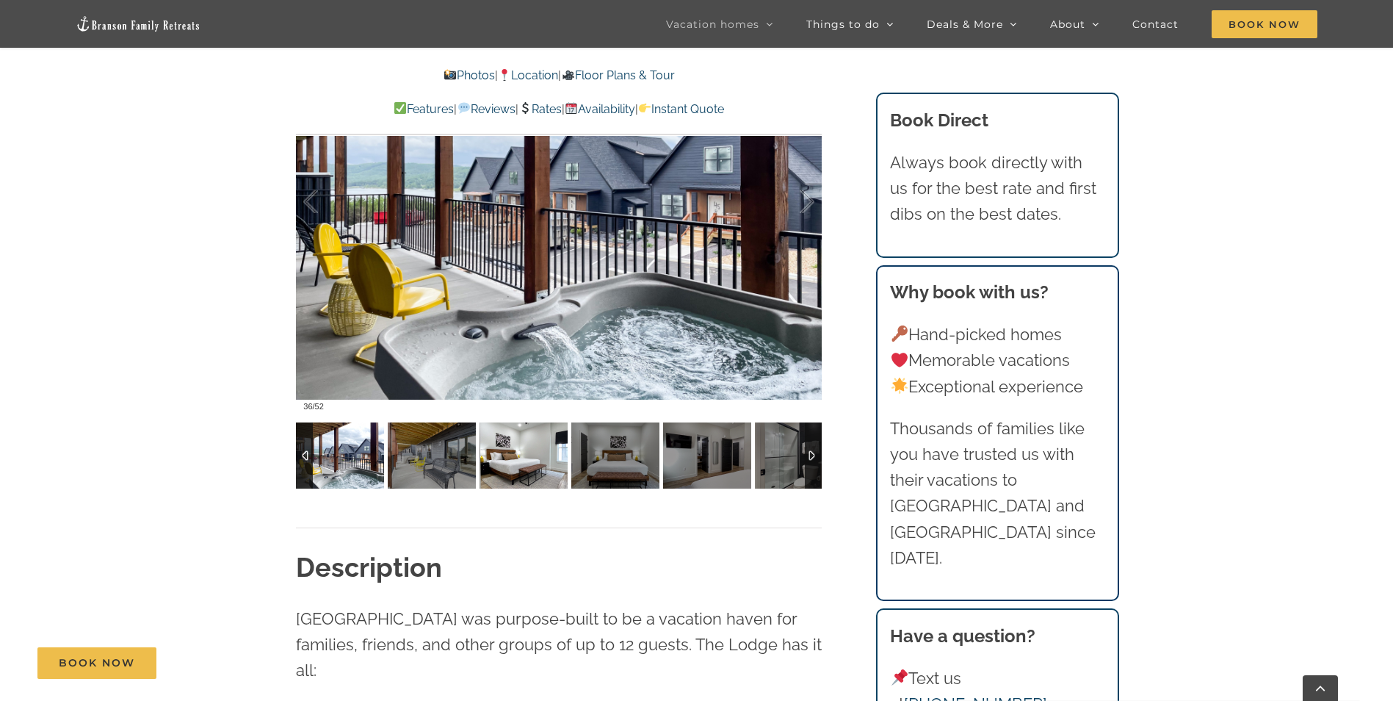
click at [551, 461] on img at bounding box center [524, 455] width 88 height 66
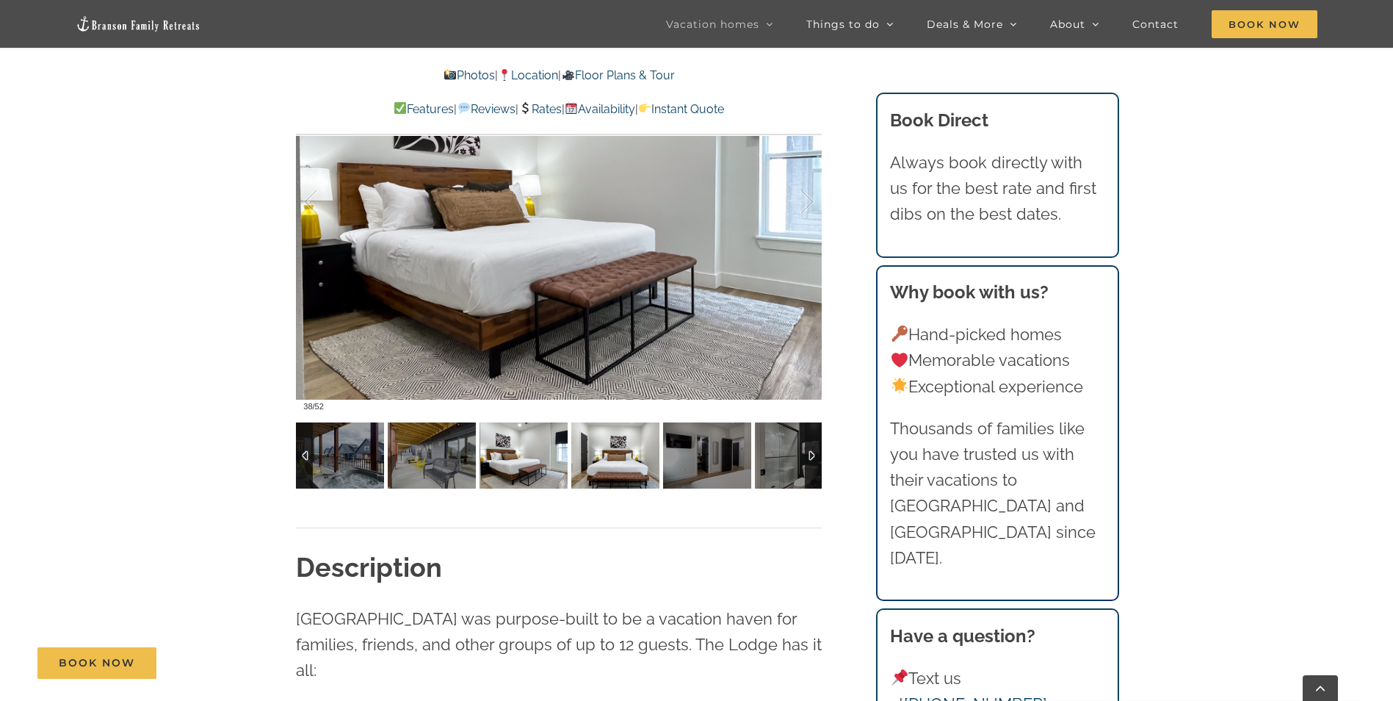
click at [612, 457] on img at bounding box center [615, 455] width 88 height 66
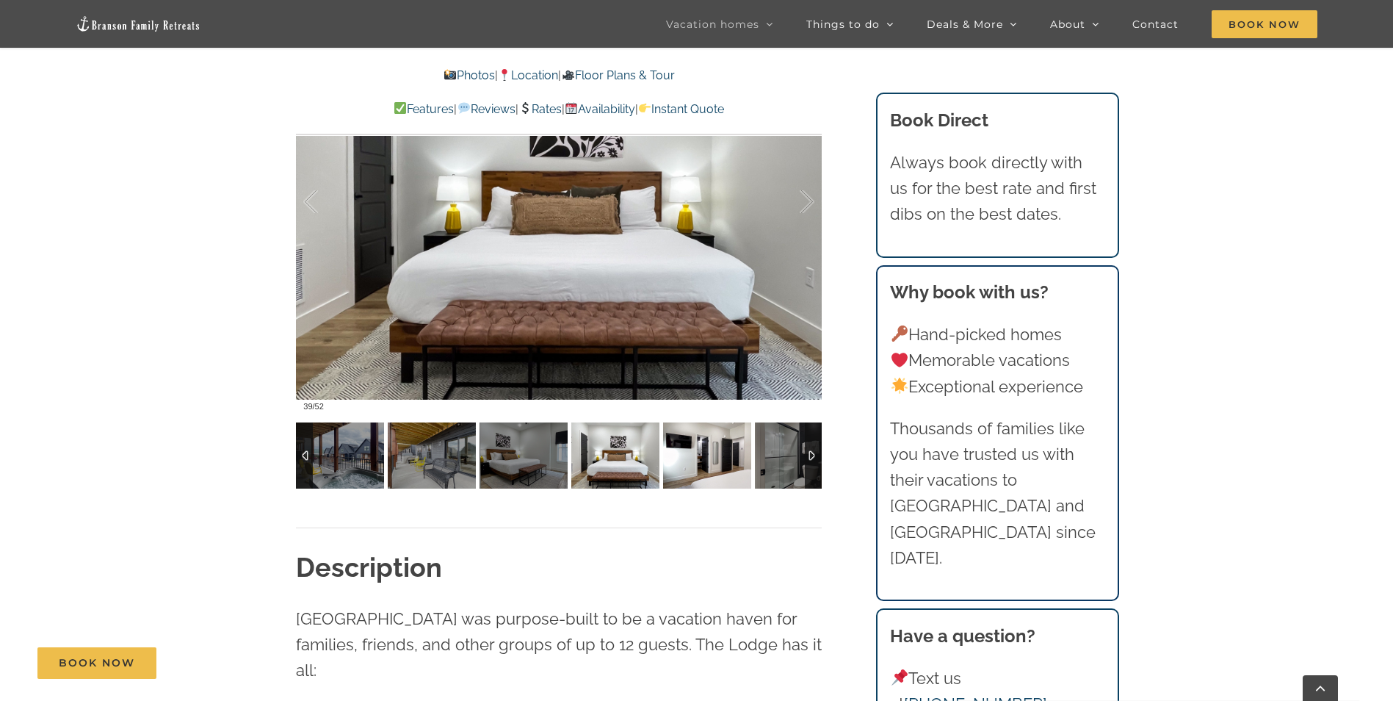
click at [687, 460] on img at bounding box center [707, 455] width 88 height 66
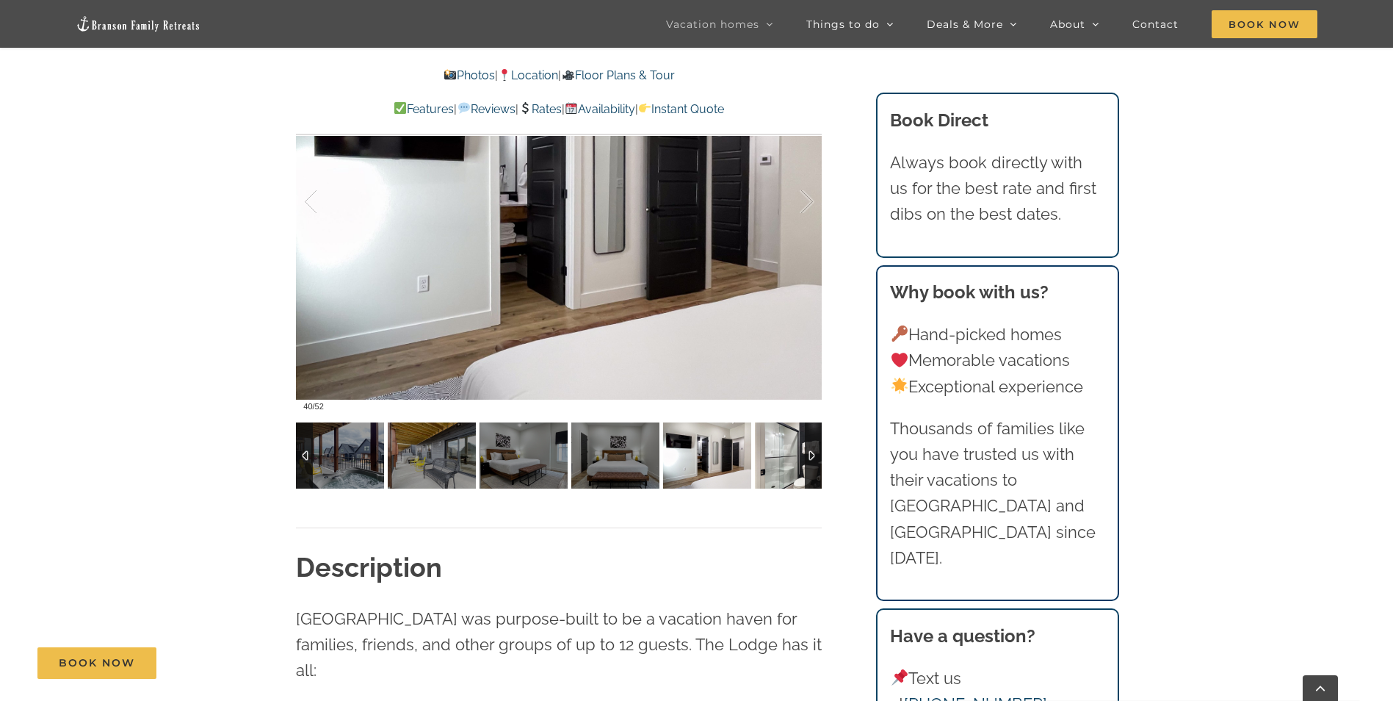
click at [786, 457] on img at bounding box center [799, 455] width 88 height 66
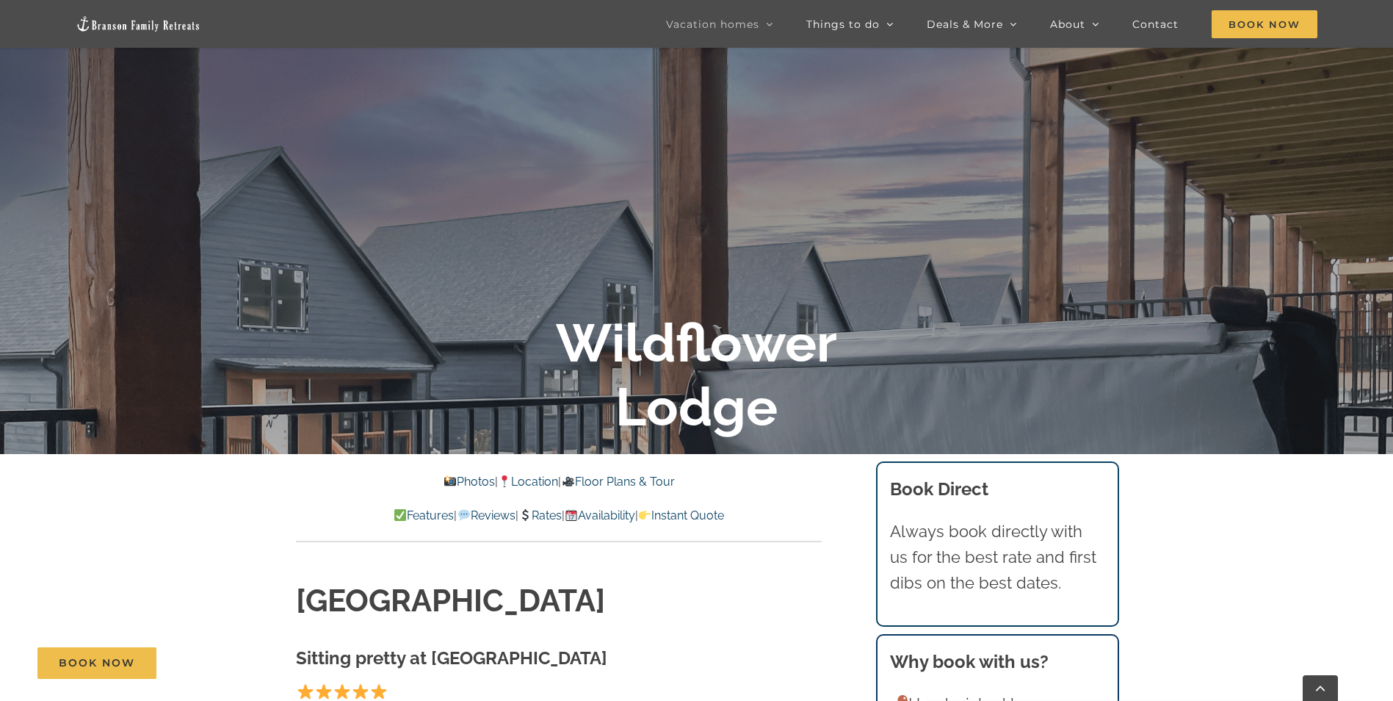
scroll to position [0, 0]
